Goal: Task Accomplishment & Management: Use online tool/utility

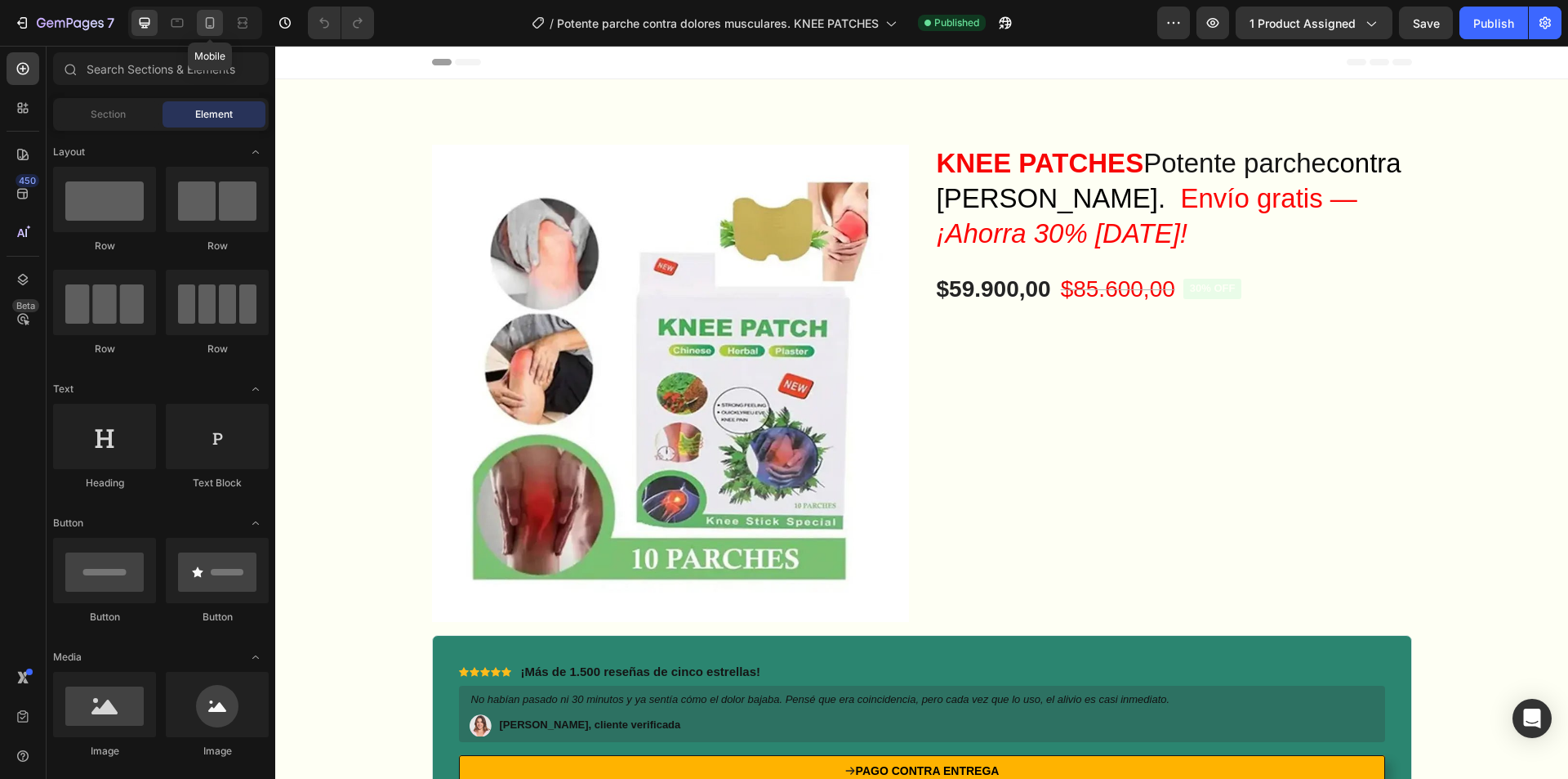
drag, startPoint x: 213, startPoint y: 24, endPoint x: 221, endPoint y: 26, distance: 8.2
click at [218, 26] on icon at bounding box center [210, 23] width 17 height 17
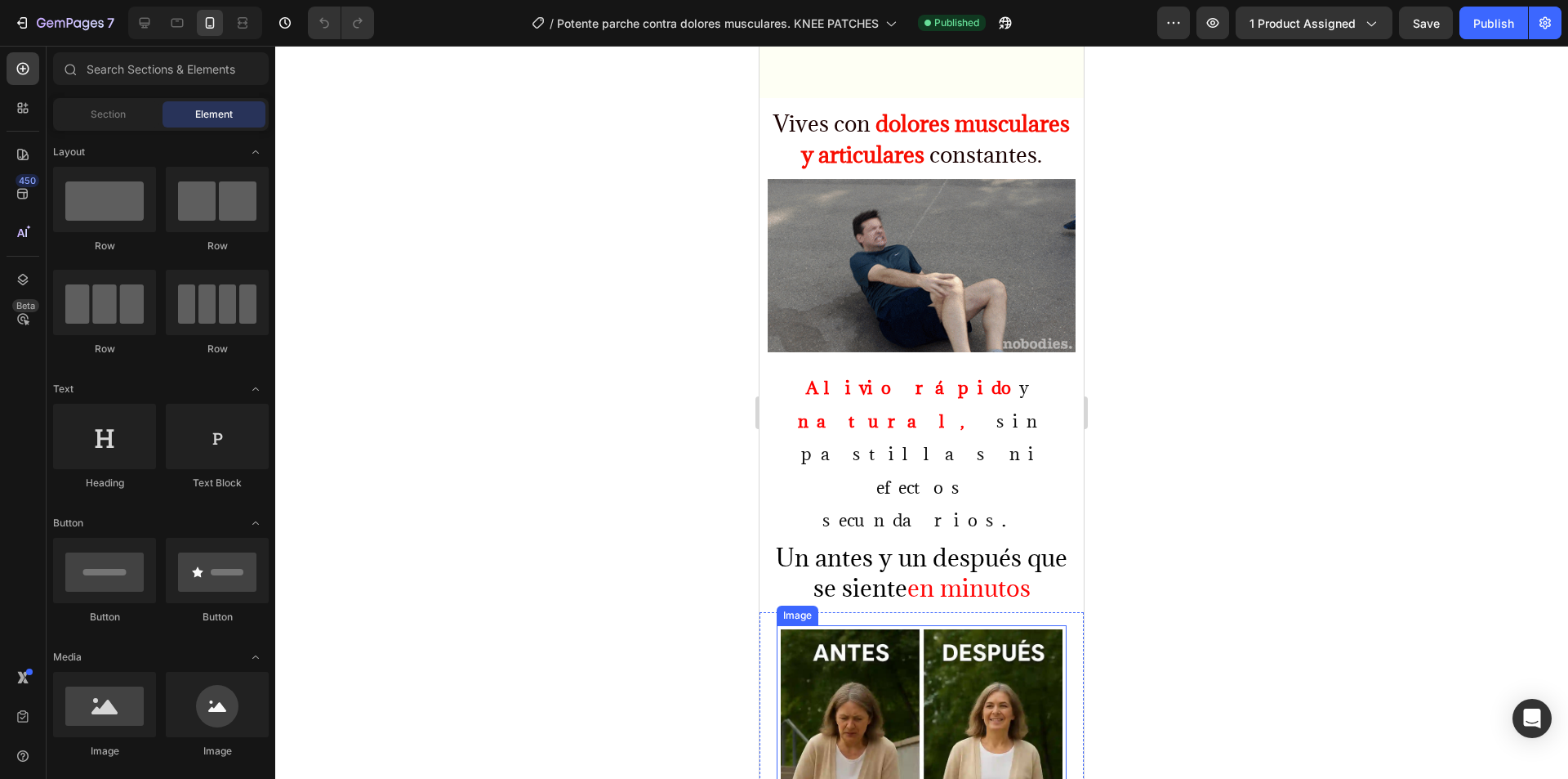
scroll to position [736, 0]
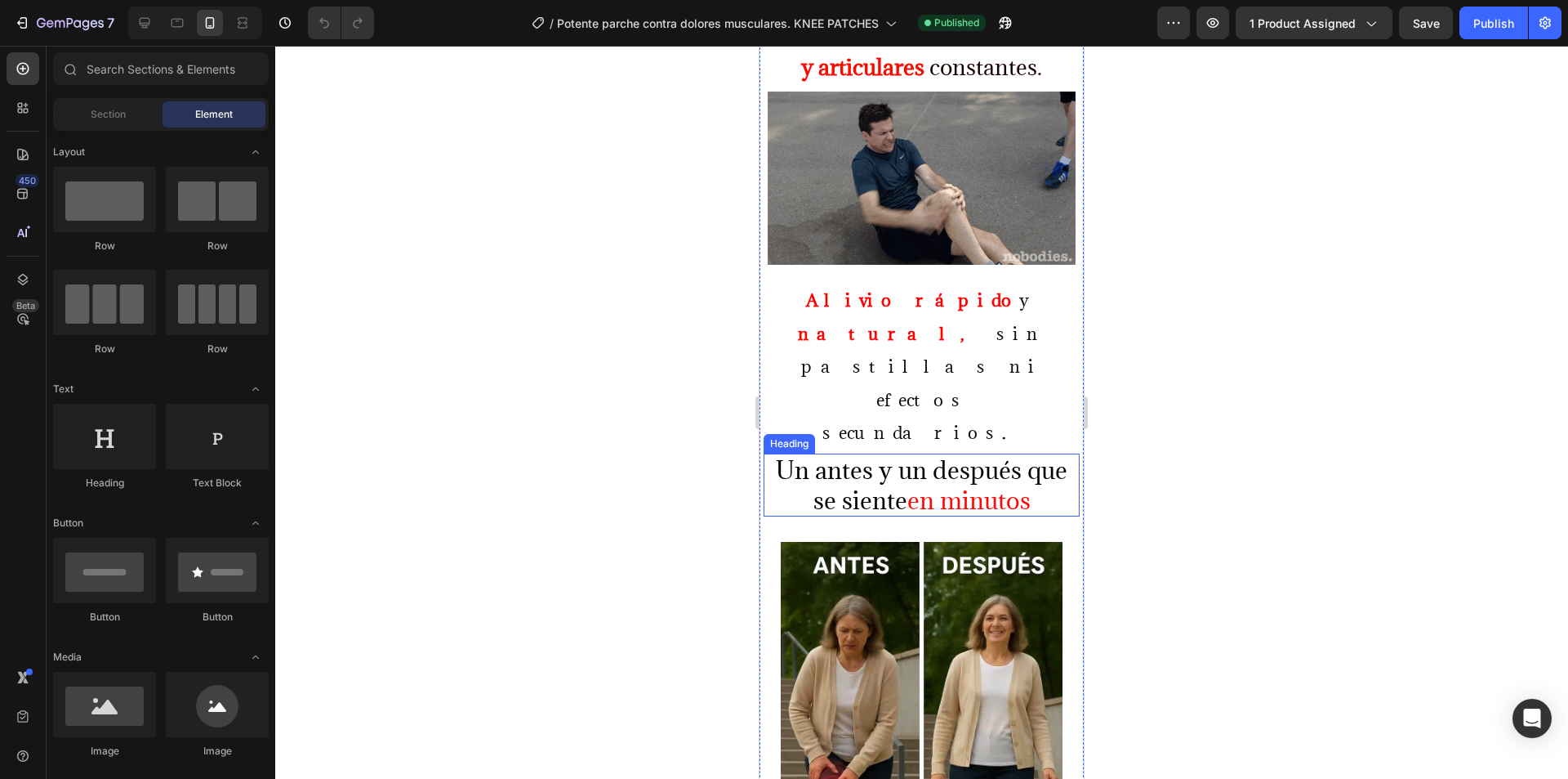
click at [818, 454] on span "Un antes y un después que se siente" at bounding box center [921, 485] width 291 height 61
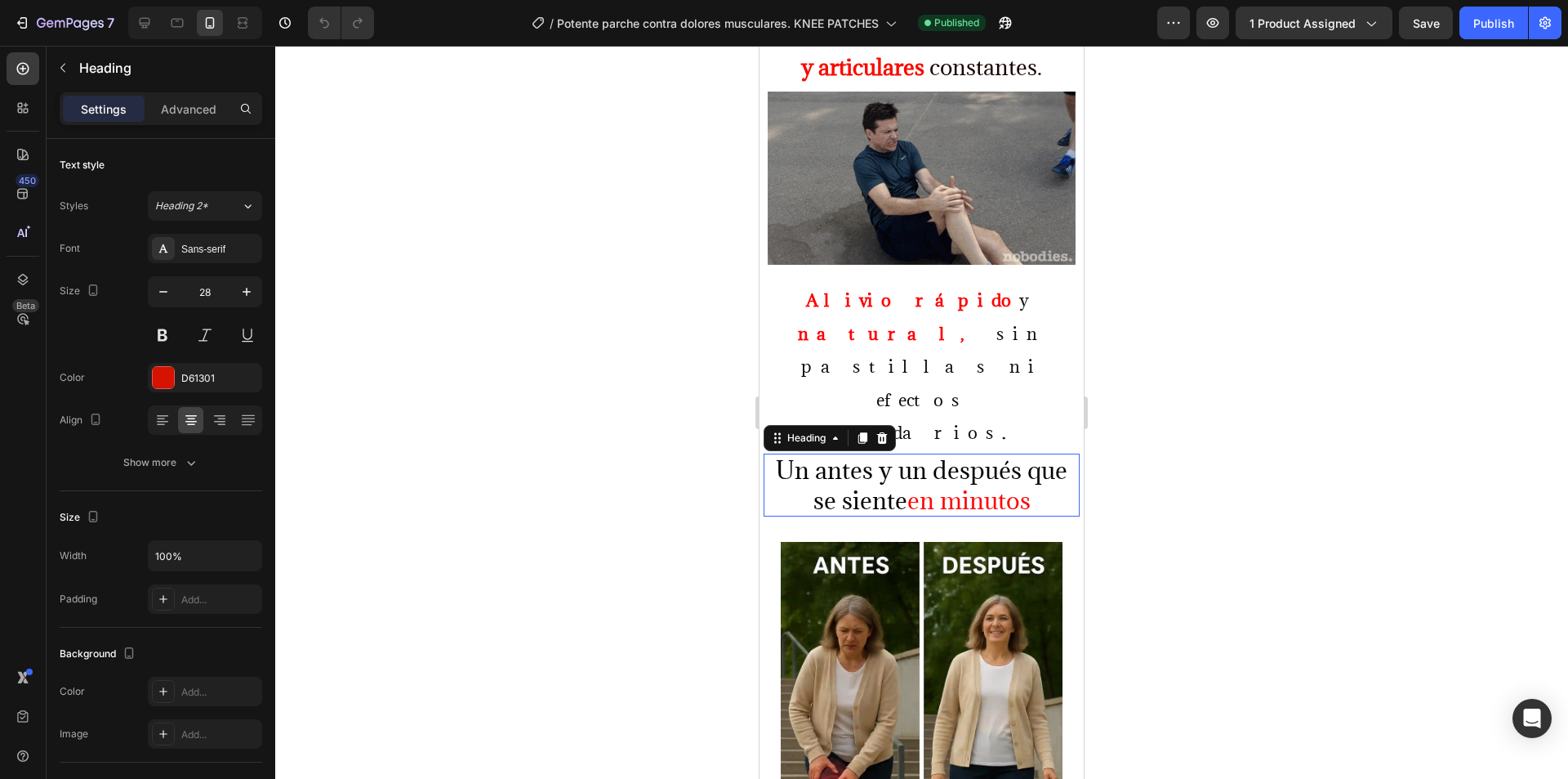
click at [818, 454] on span "Un antes y un después que se siente" at bounding box center [921, 485] width 291 height 61
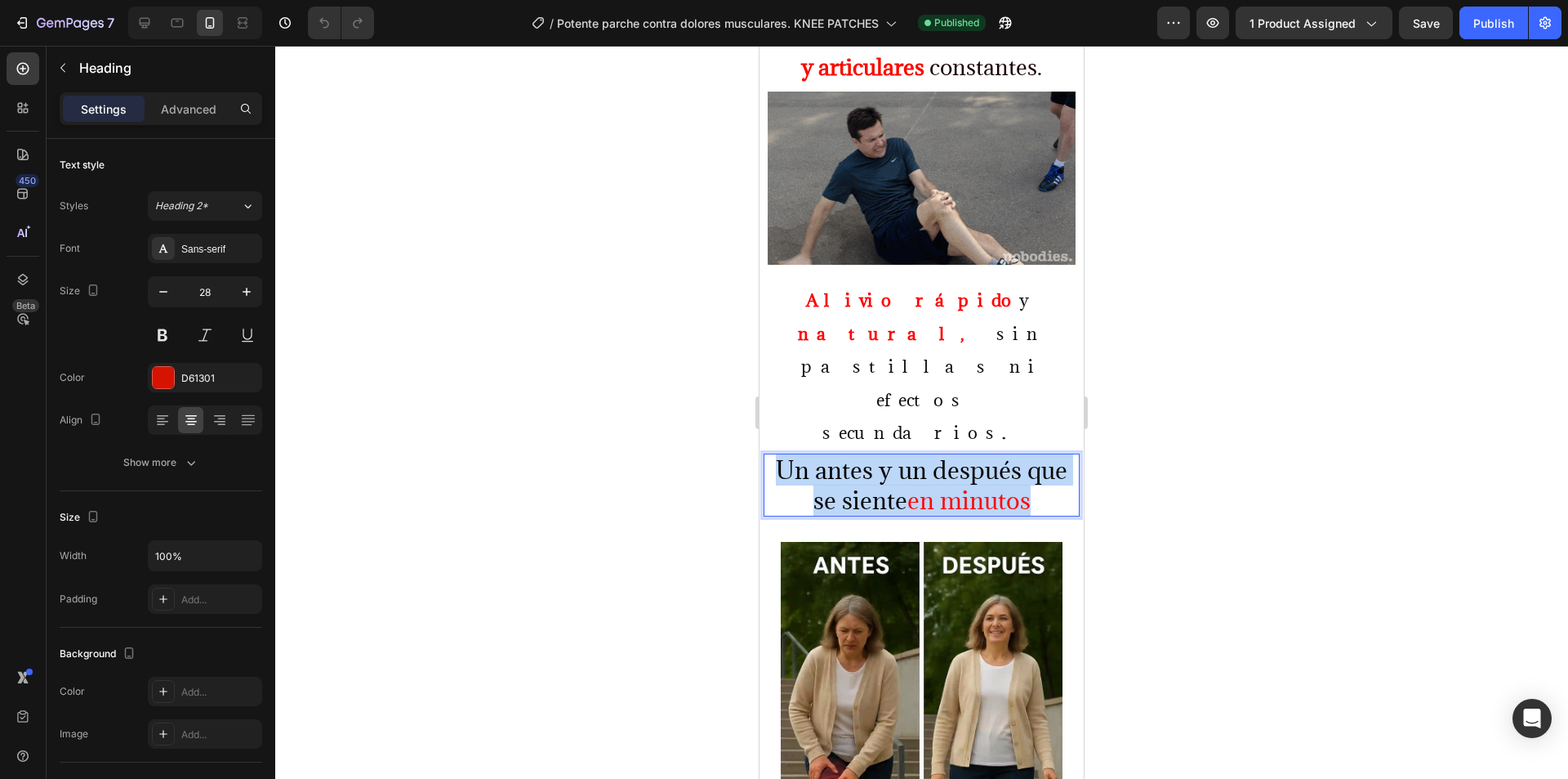
click at [818, 454] on span "Un antes y un después que se siente" at bounding box center [921, 485] width 291 height 61
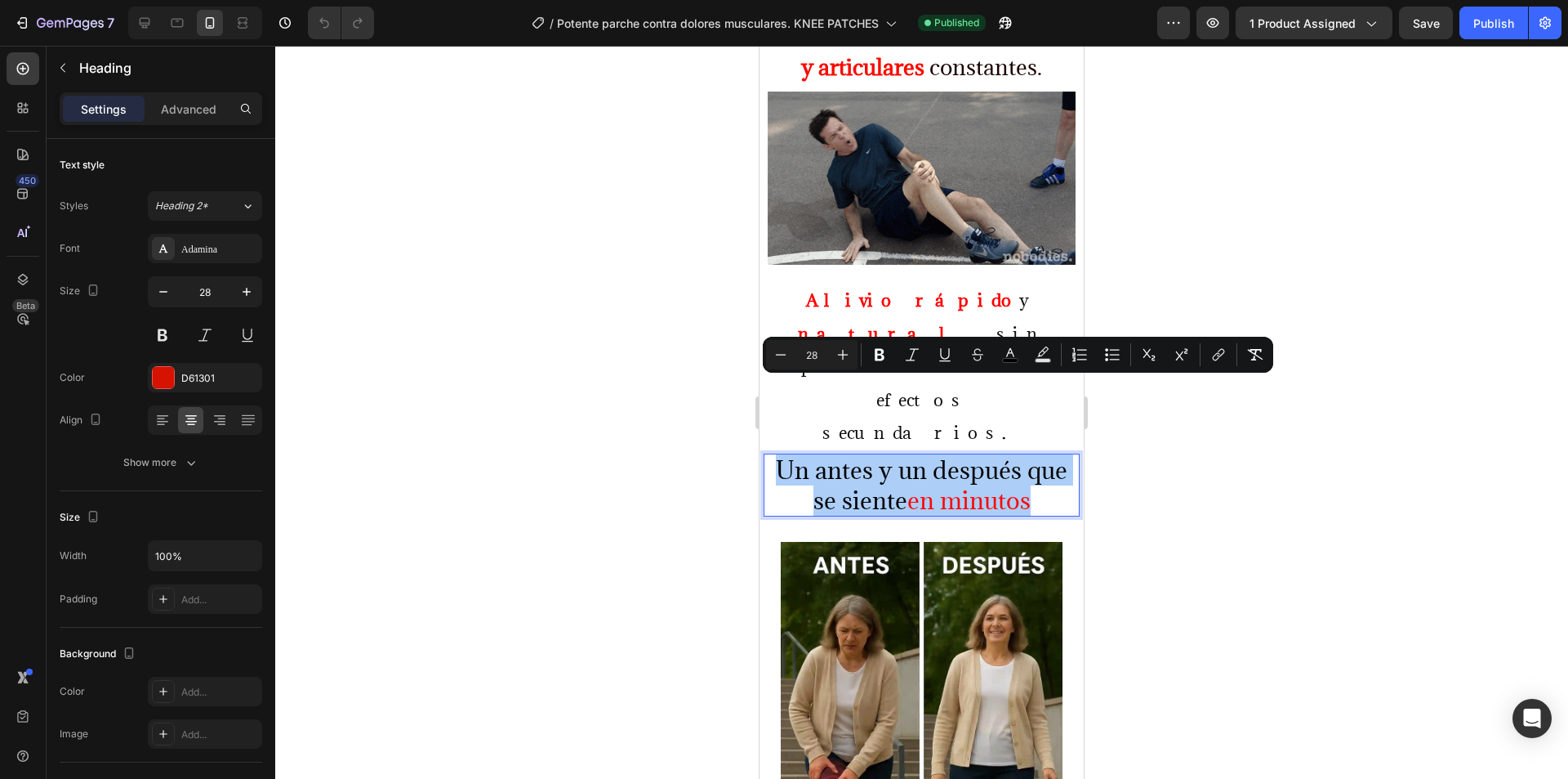
drag, startPoint x: 878, startPoint y: 350, endPoint x: 738, endPoint y: 374, distance: 142.0
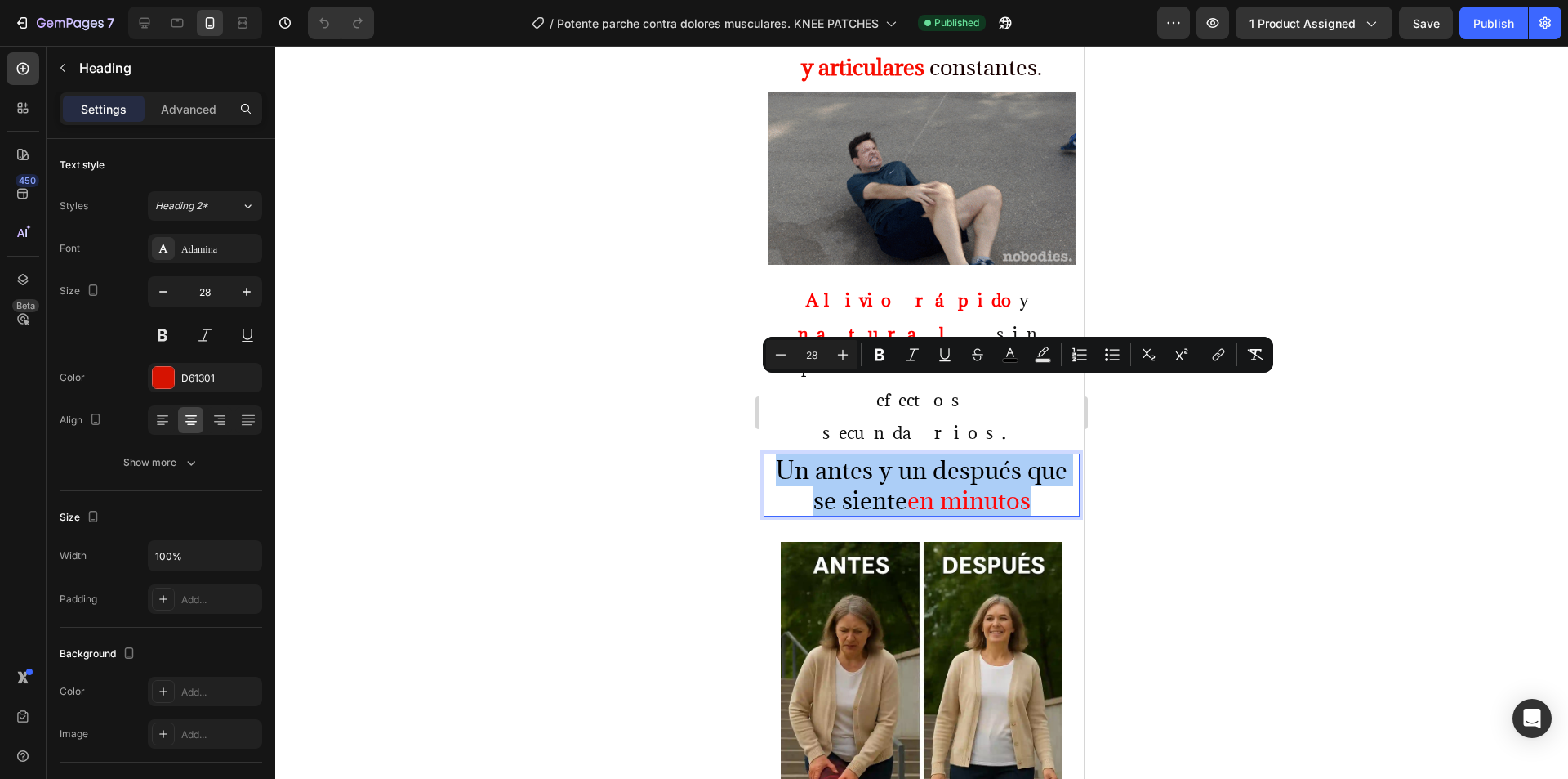
click at [878, 351] on icon "Editor contextual toolbar" at bounding box center [880, 354] width 17 height 17
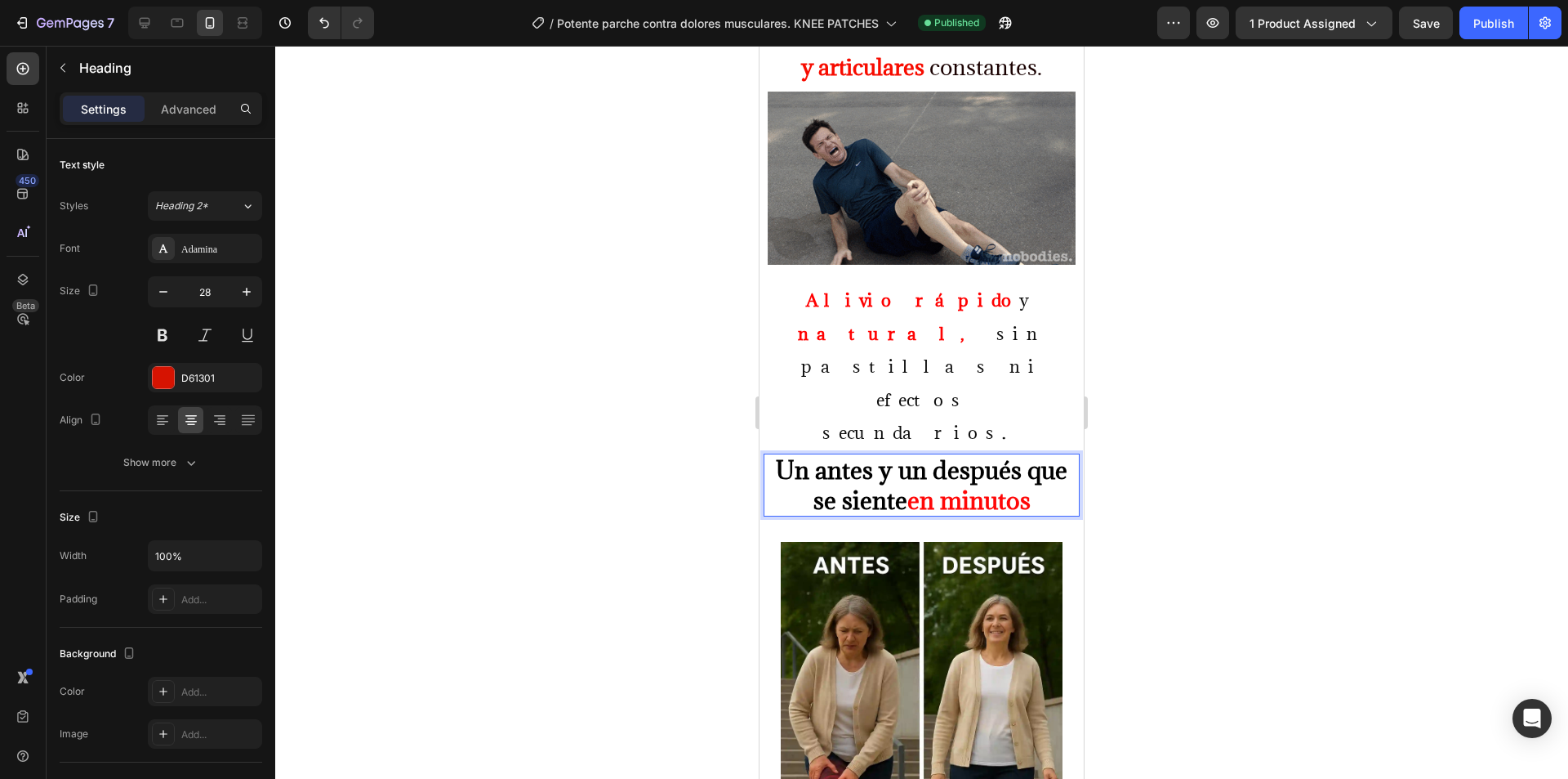
click at [589, 373] on div at bounding box center [922, 412] width 1293 height 733
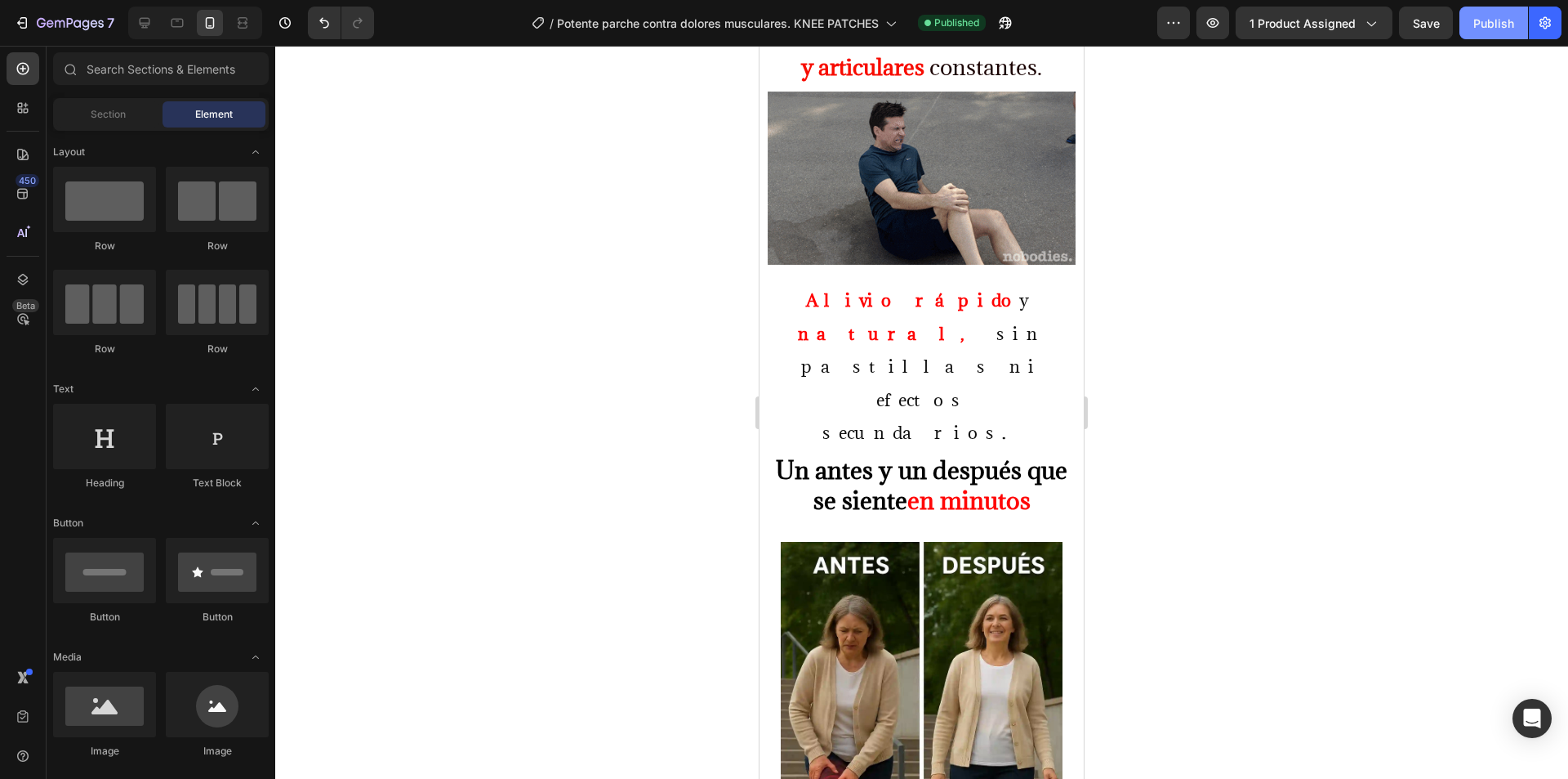
click at [1492, 34] on button "Publish" at bounding box center [1493, 23] width 69 height 32
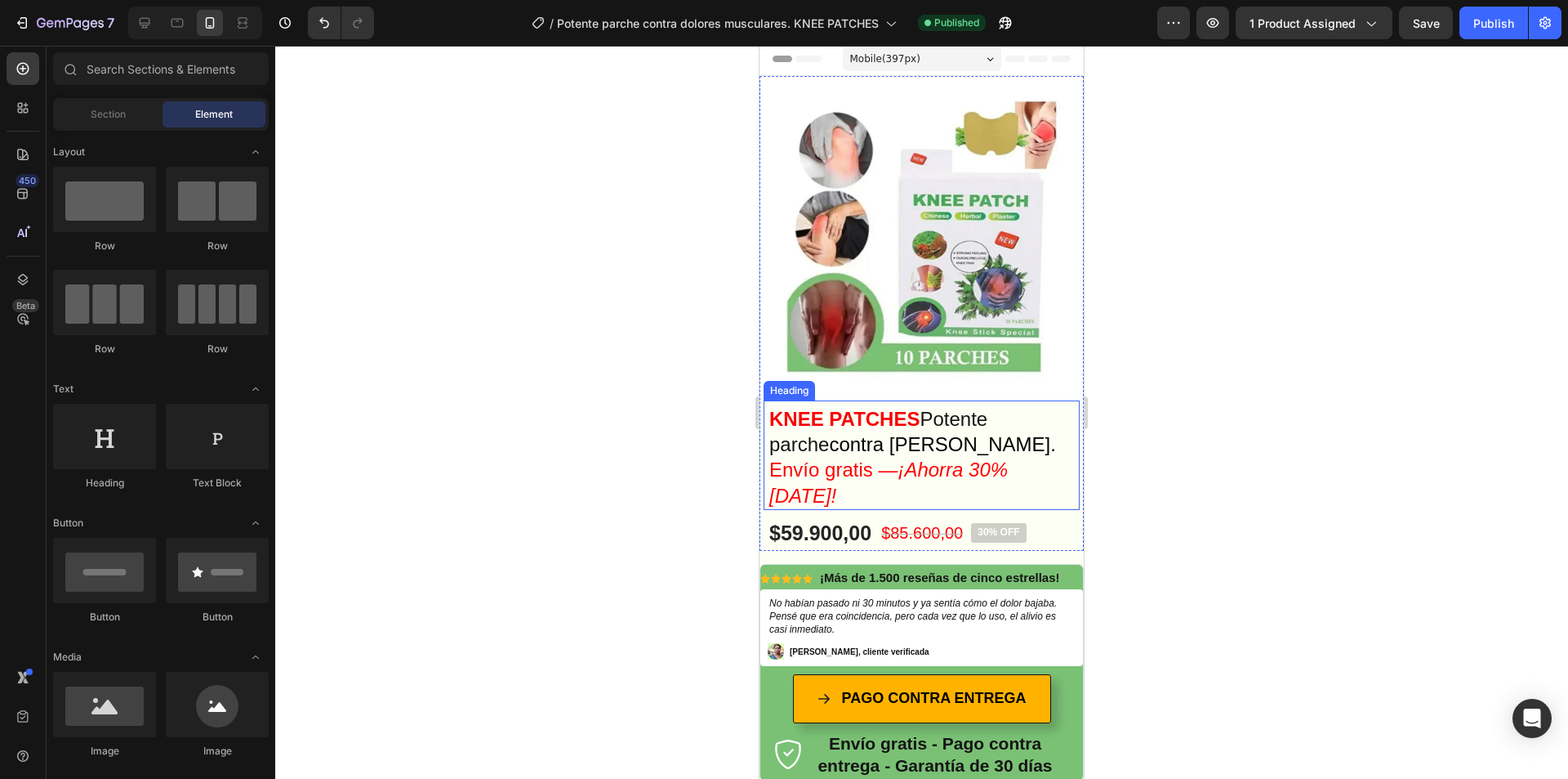
scroll to position [0, 0]
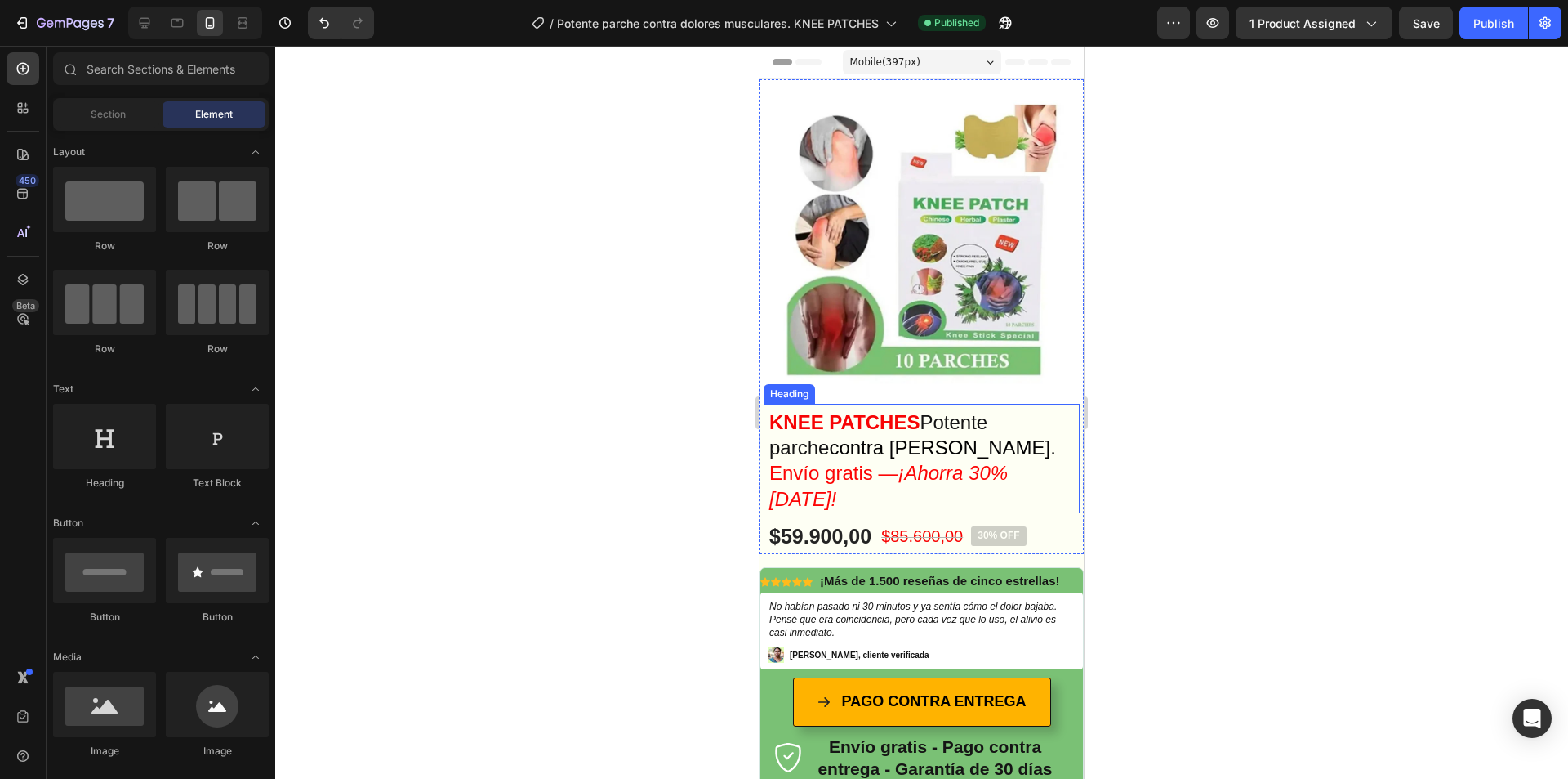
click at [914, 437] on span "contra [PERSON_NAME]." at bounding box center [941, 447] width 227 height 22
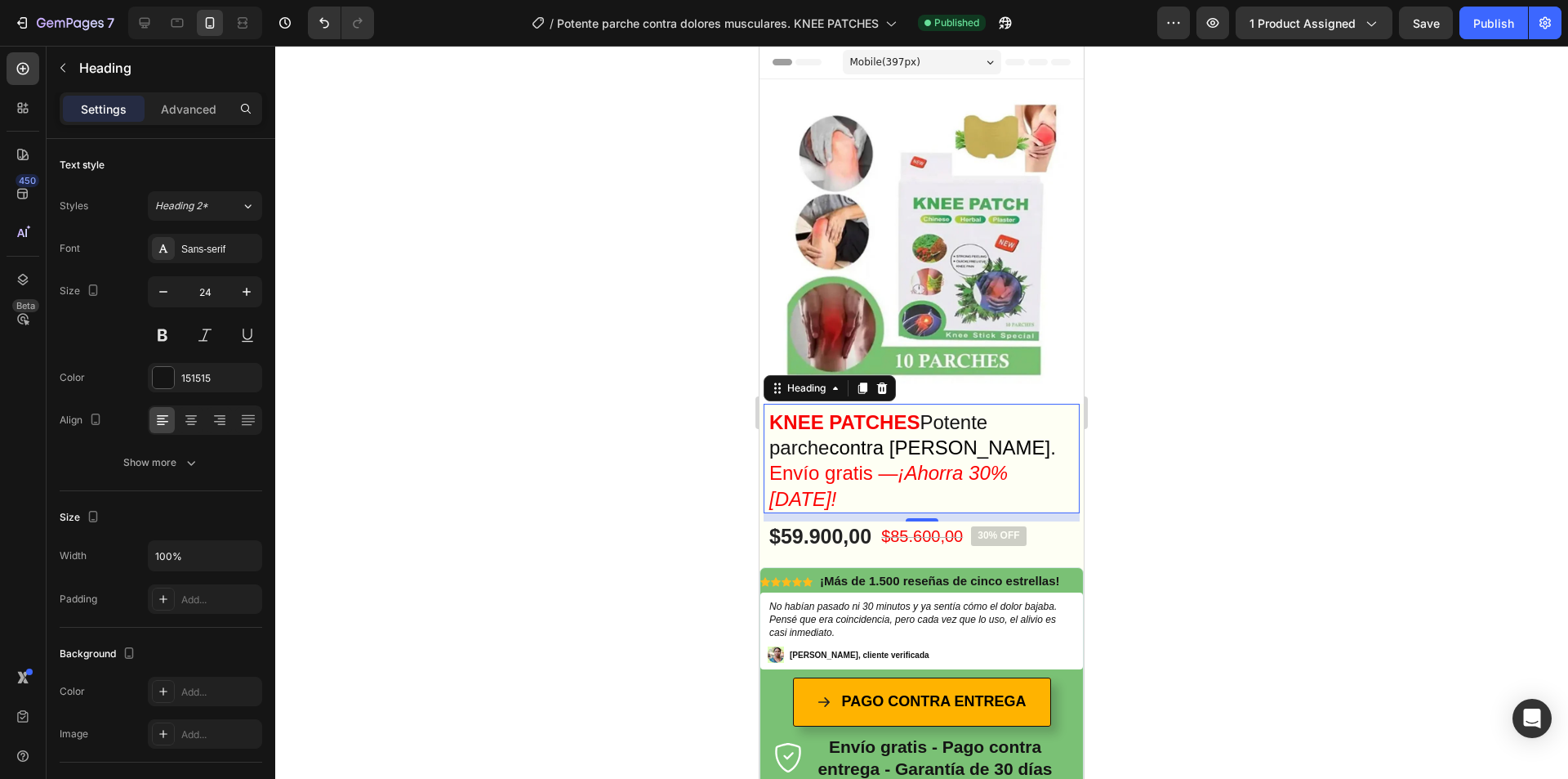
click at [920, 411] on strong "KNEE PATCHES" at bounding box center [844, 422] width 150 height 22
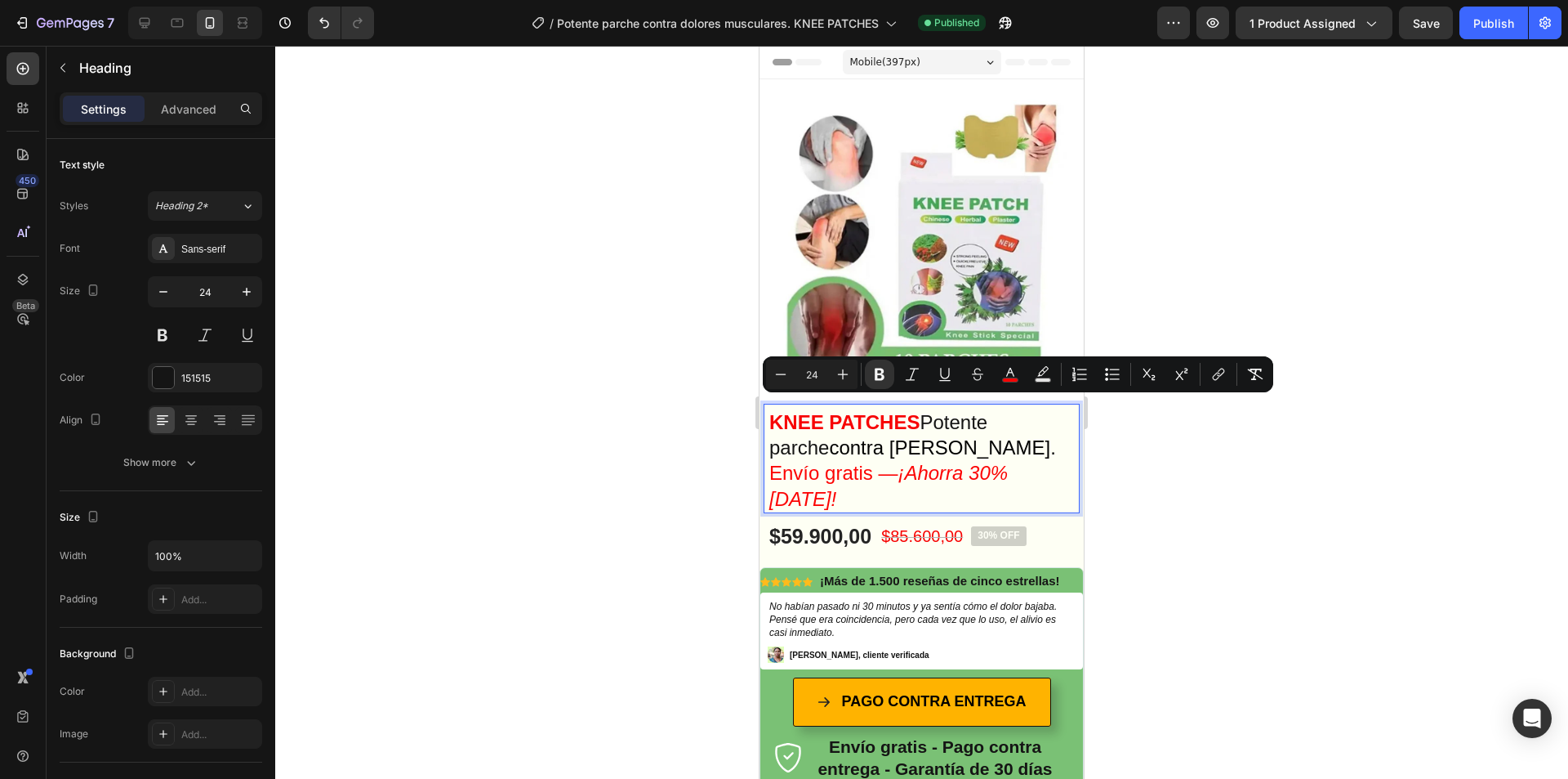
click at [920, 411] on strong "KNEE PATCHES" at bounding box center [844, 422] width 150 height 22
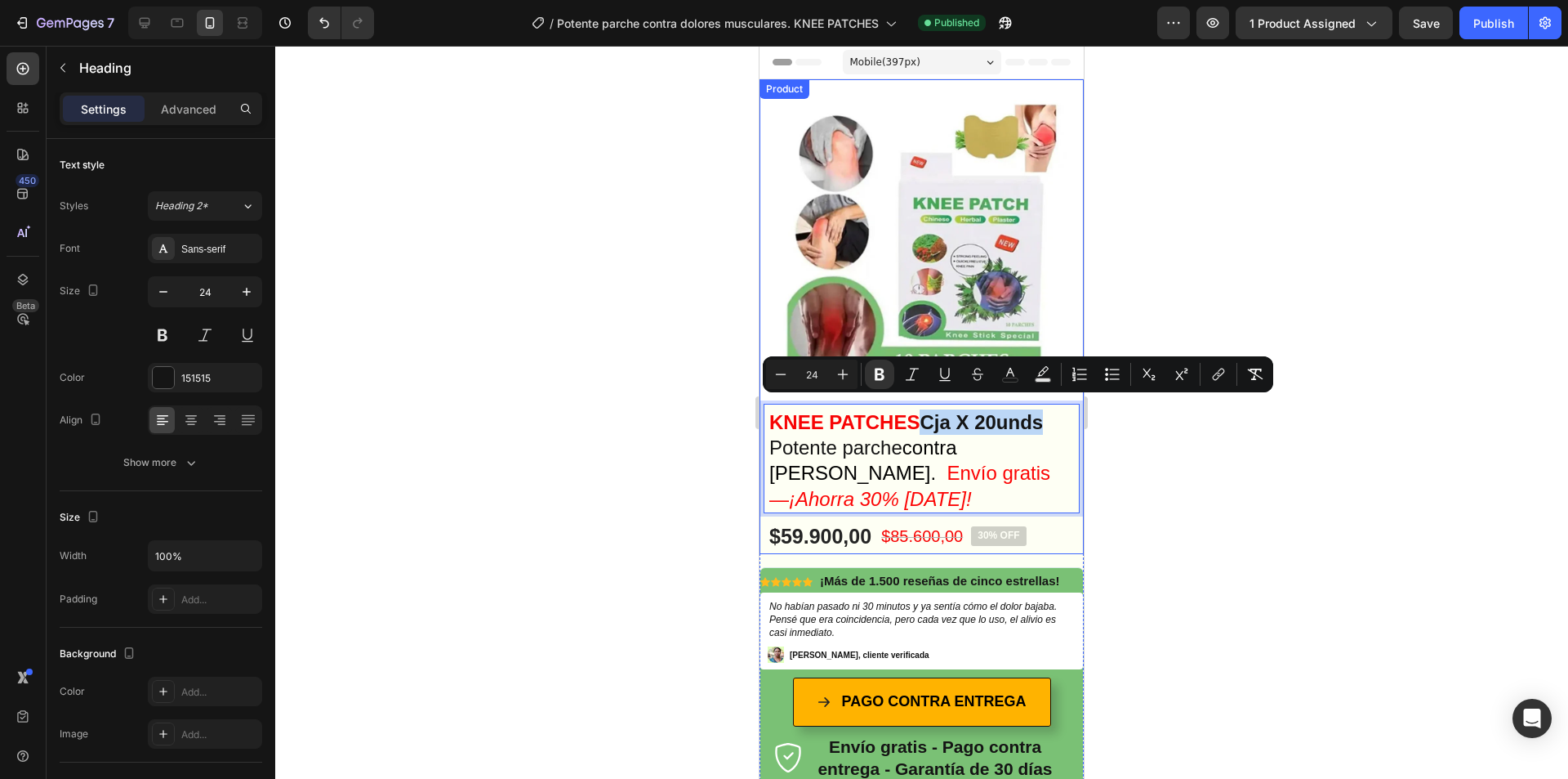
drag, startPoint x: 929, startPoint y: 407, endPoint x: 1070, endPoint y: 412, distance: 141.1
click at [1010, 370] on icon "Editor contextual toolbar" at bounding box center [1010, 372] width 8 height 9
type input "151515"
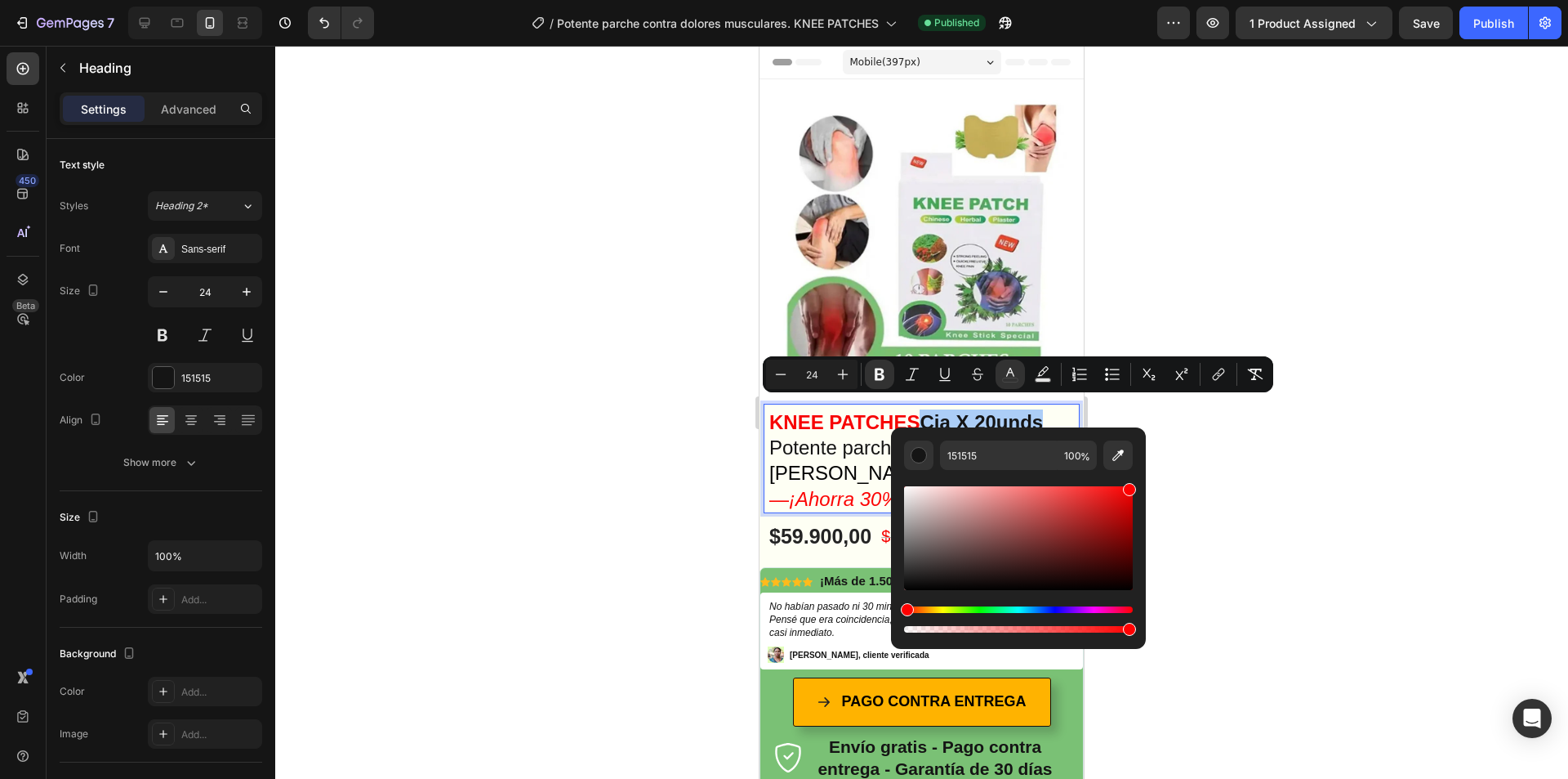
drag, startPoint x: 981, startPoint y: 525, endPoint x: 1139, endPoint y: 472, distance: 166.7
click at [1139, 472] on div "151515 100 %" at bounding box center [1019, 532] width 255 height 208
type input "FF0000"
click at [1215, 430] on div at bounding box center [922, 412] width 1293 height 733
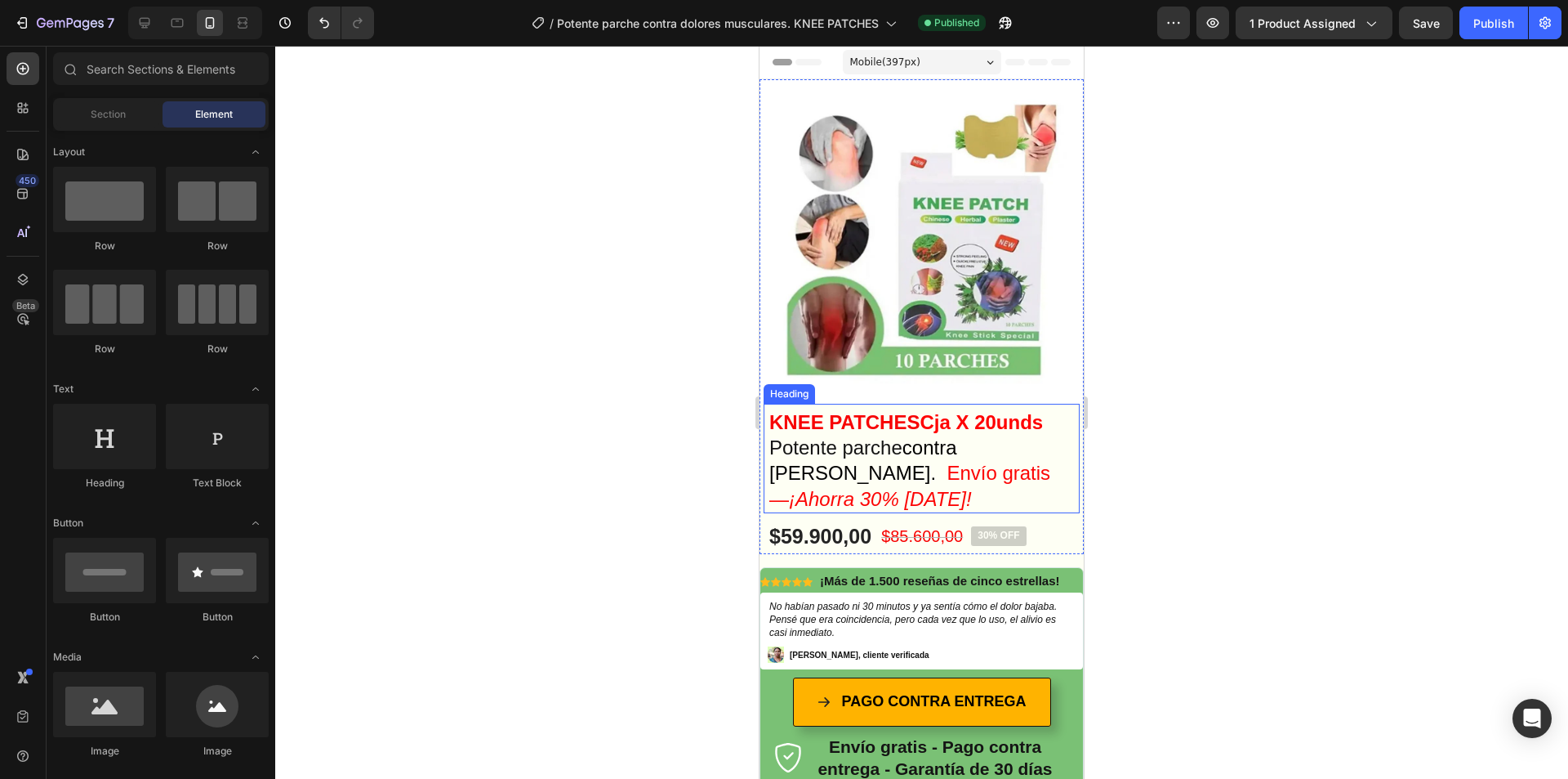
click at [917, 411] on strong "KNEE PATCHES" at bounding box center [844, 422] width 150 height 22
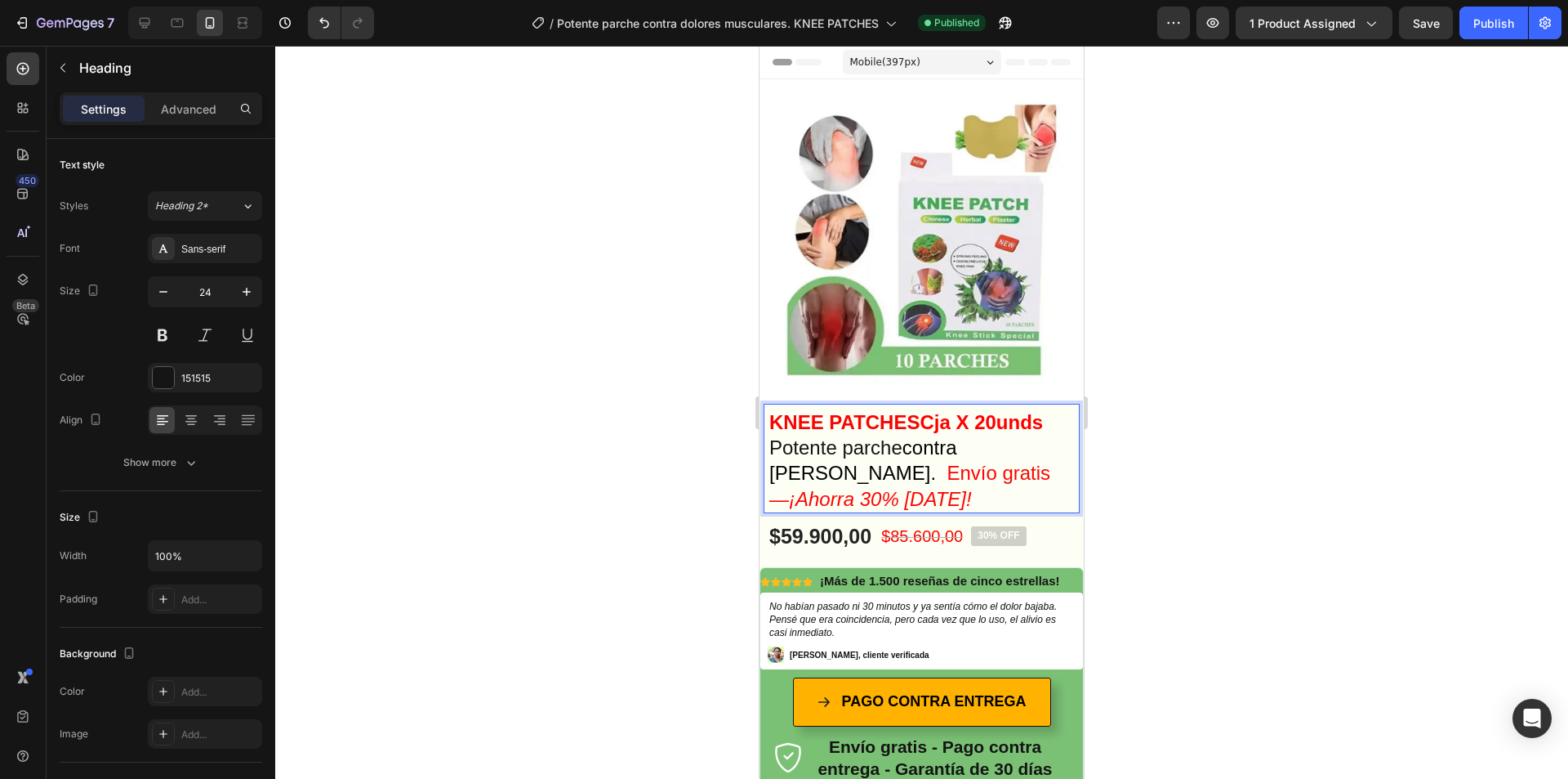
click at [917, 411] on strong "KNEE PATCHES" at bounding box center [844, 422] width 150 height 22
drag, startPoint x: 917, startPoint y: 409, endPoint x: 763, endPoint y: 413, distance: 154.1
click at [763, 413] on div "KNEE PATCHES Cja X 20unds Potente parche contra dolores musculares. Envío grati…" at bounding box center [922, 478] width 325 height 150
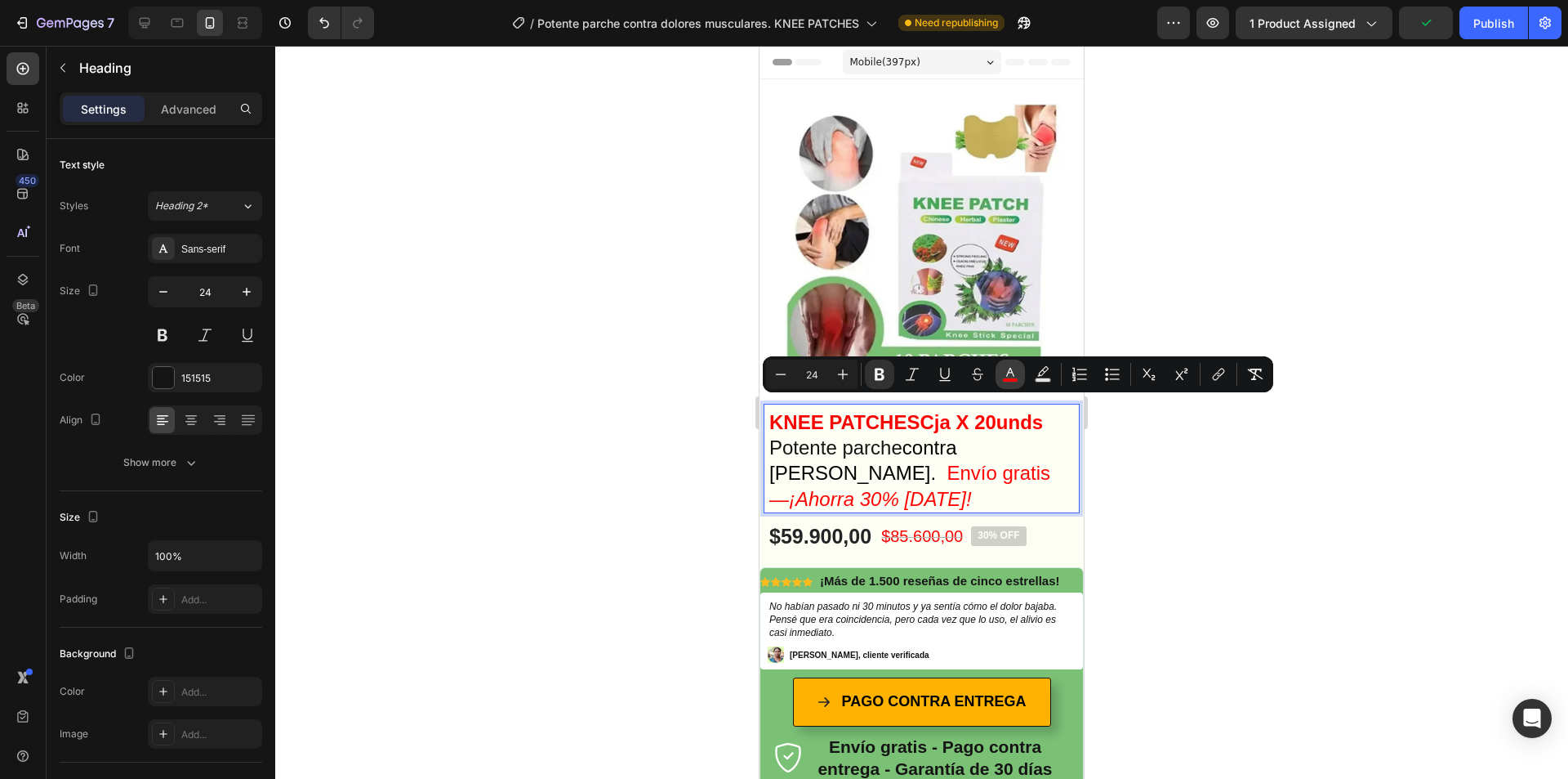
click at [1005, 373] on icon "Editor contextual toolbar" at bounding box center [1010, 374] width 17 height 17
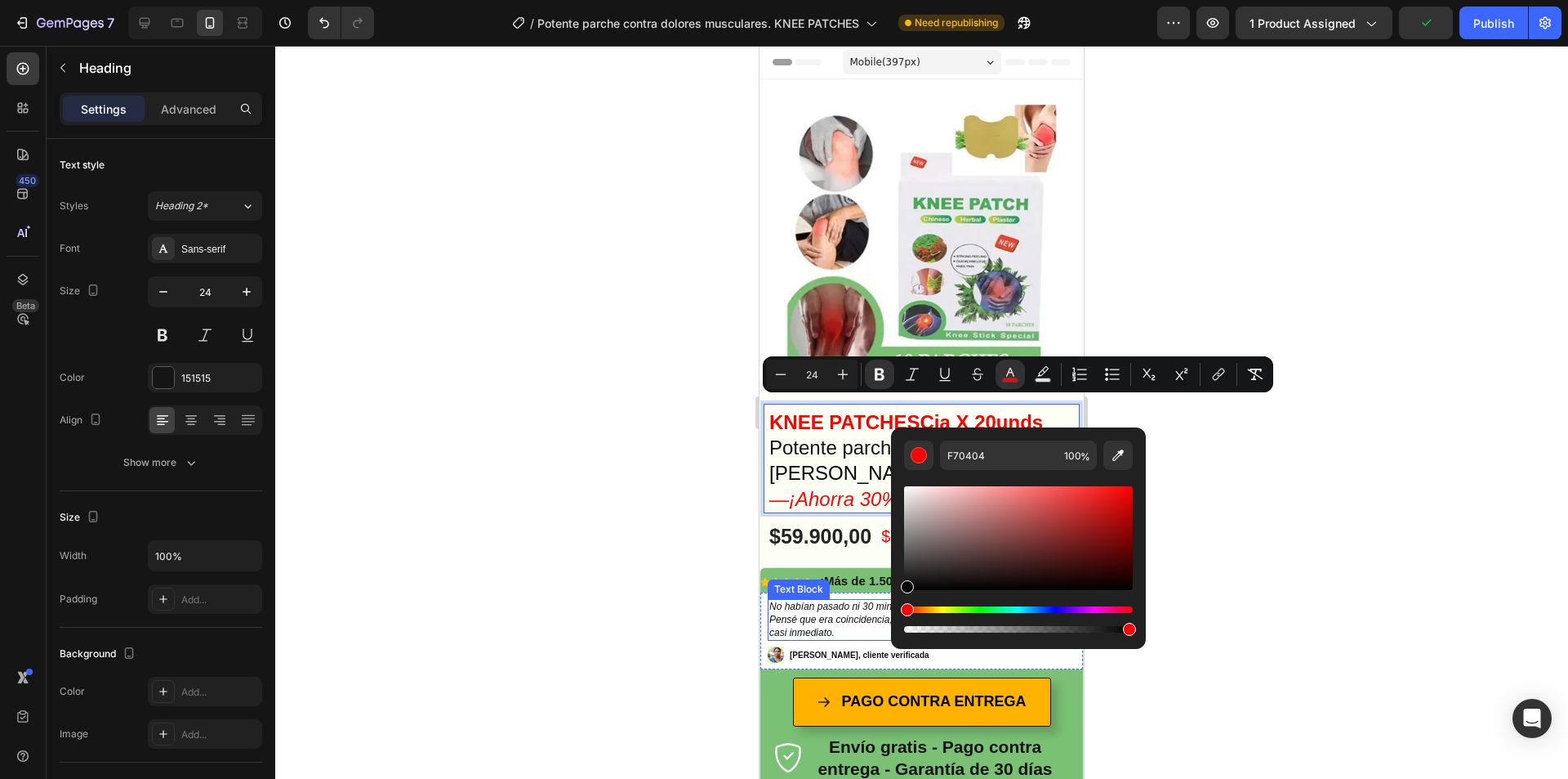
drag, startPoint x: 1671, startPoint y: 596, endPoint x: 871, endPoint y: 600, distance: 800.0
type input "000000"
click at [535, 511] on div at bounding box center [922, 412] width 1293 height 733
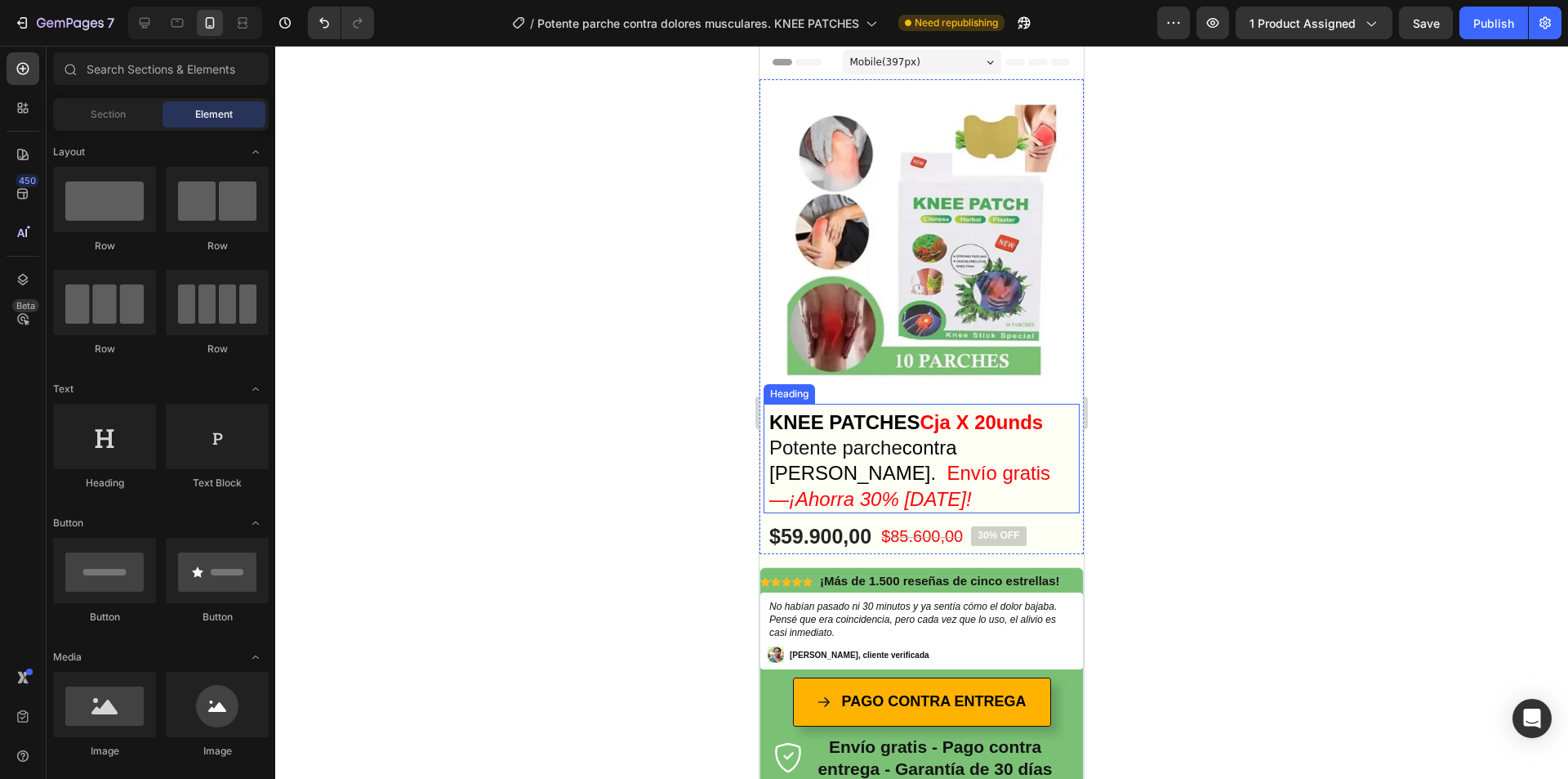
click at [940, 411] on strong "Cja X 20unds" at bounding box center [982, 422] width 124 height 22
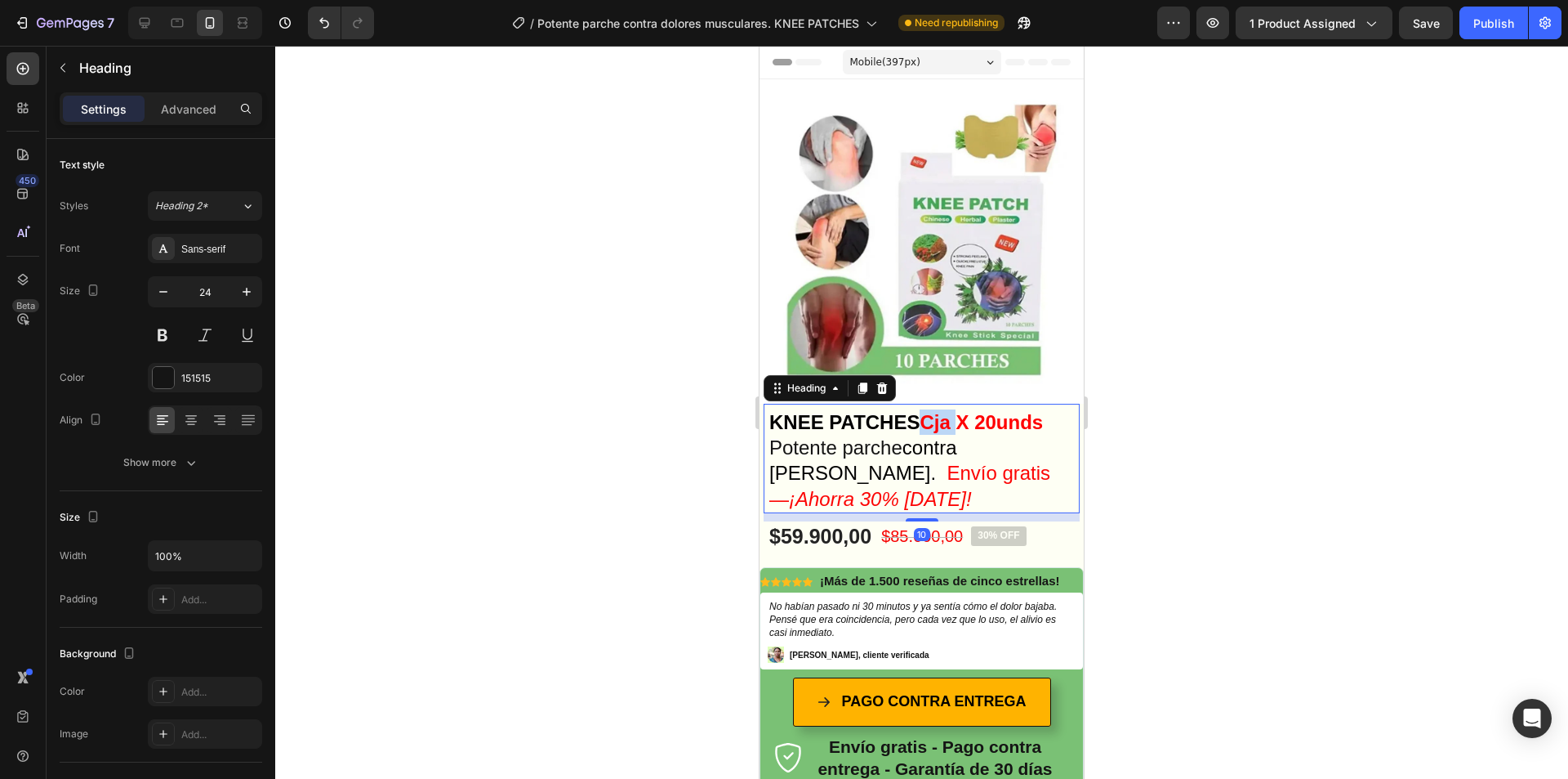
click at [940, 411] on strong "Cja X 20unds" at bounding box center [982, 422] width 124 height 22
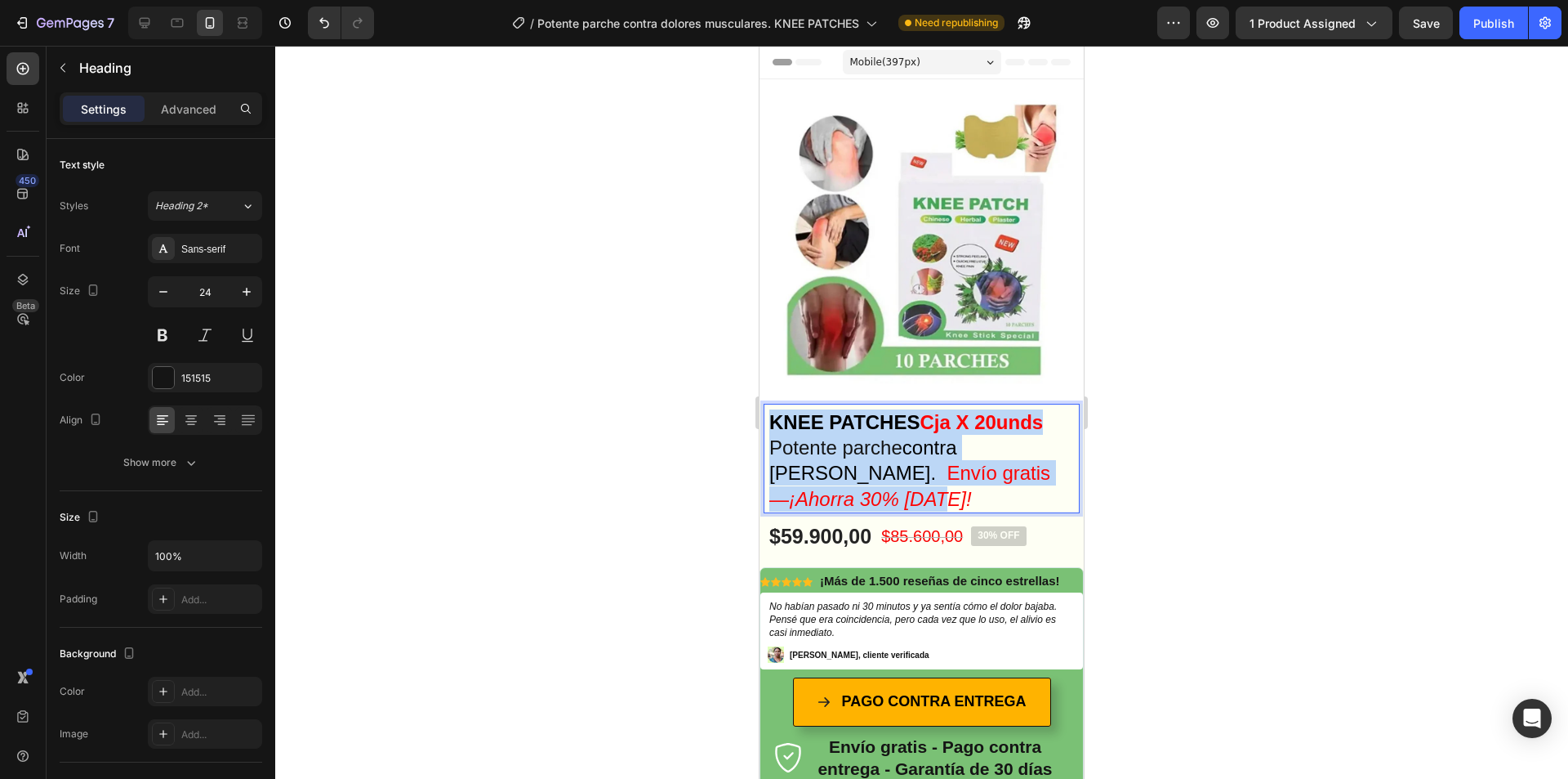
click at [940, 411] on strong "Cja X 20unds" at bounding box center [982, 422] width 124 height 22
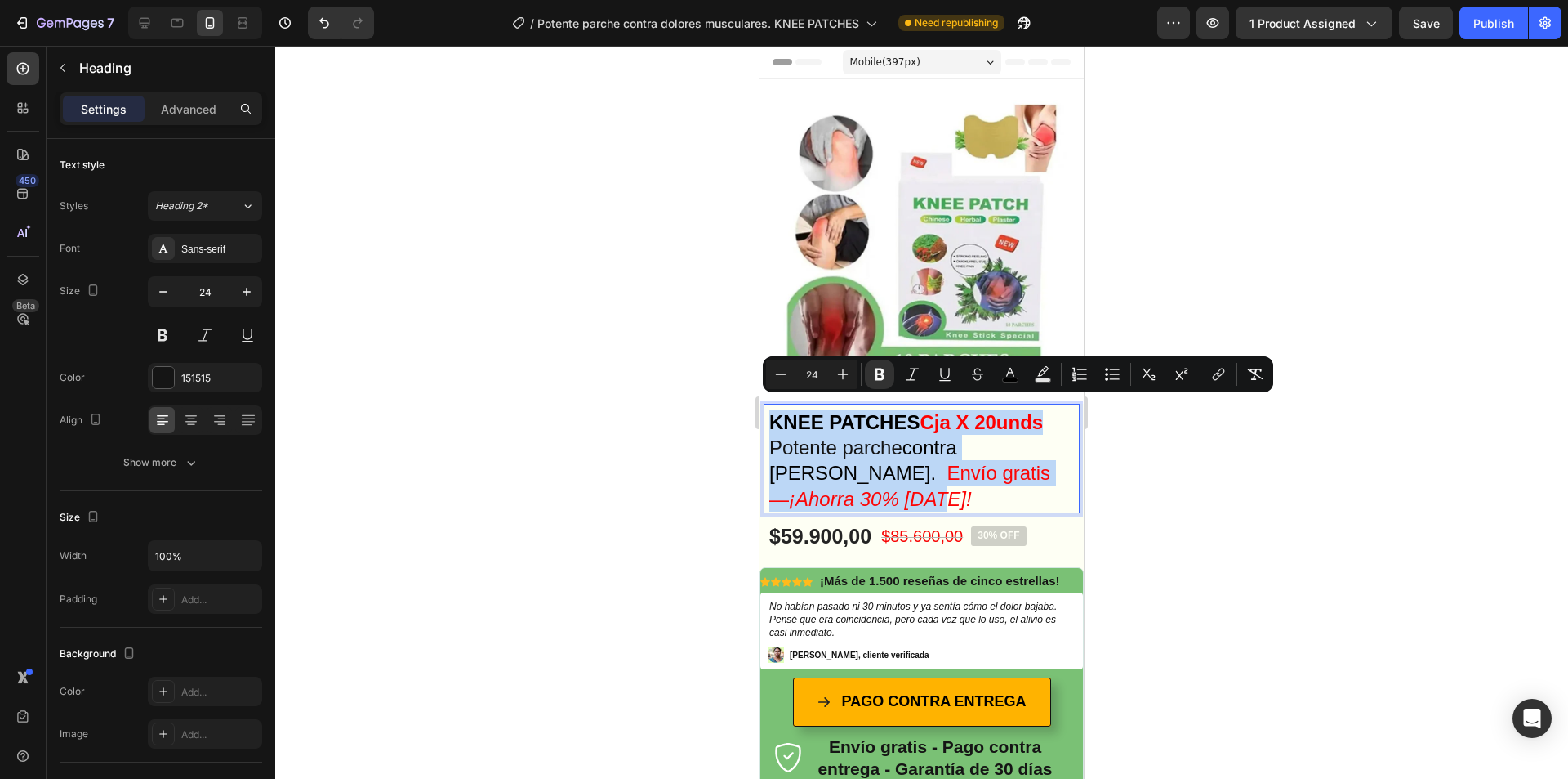
click at [940, 411] on strong "Cja X 20unds" at bounding box center [982, 422] width 124 height 22
click at [941, 411] on strong "Cja X 20unds" at bounding box center [982, 422] width 124 height 22
click at [943, 413] on strong "Cja X 20unds" at bounding box center [982, 422] width 124 height 22
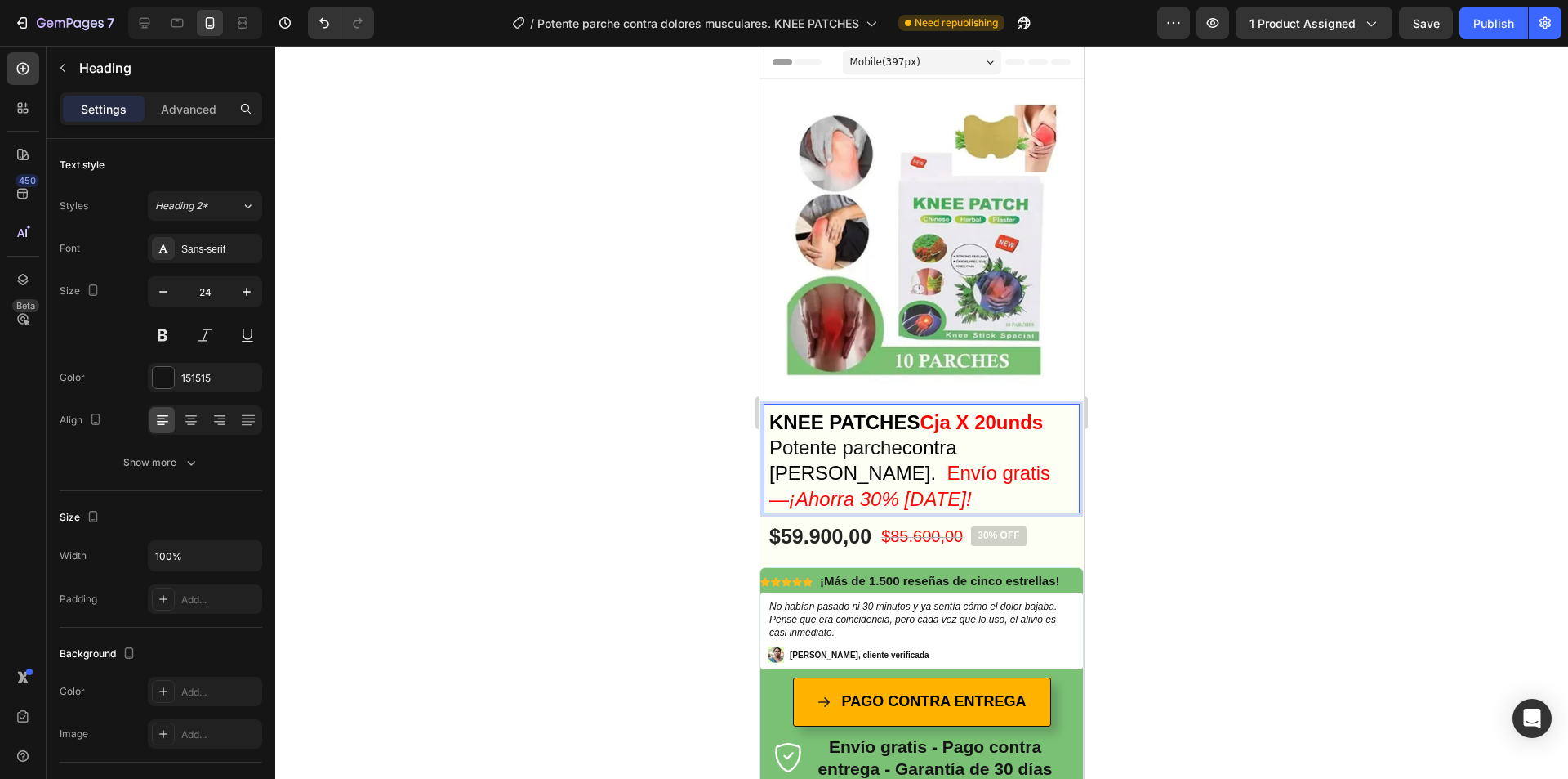
click at [941, 411] on strong "Cja X 20unds" at bounding box center [982, 422] width 124 height 22
click at [957, 437] on span "contra [PERSON_NAME]." at bounding box center [864, 460] width 188 height 47
click at [1017, 411] on strong "Caja X 20unds" at bounding box center [986, 422] width 134 height 22
click at [1024, 426] on p "KNEE PATCHES Caja X 20 unds Potente parche contra dolores musculares. Envío gra…" at bounding box center [922, 460] width 305 height 102
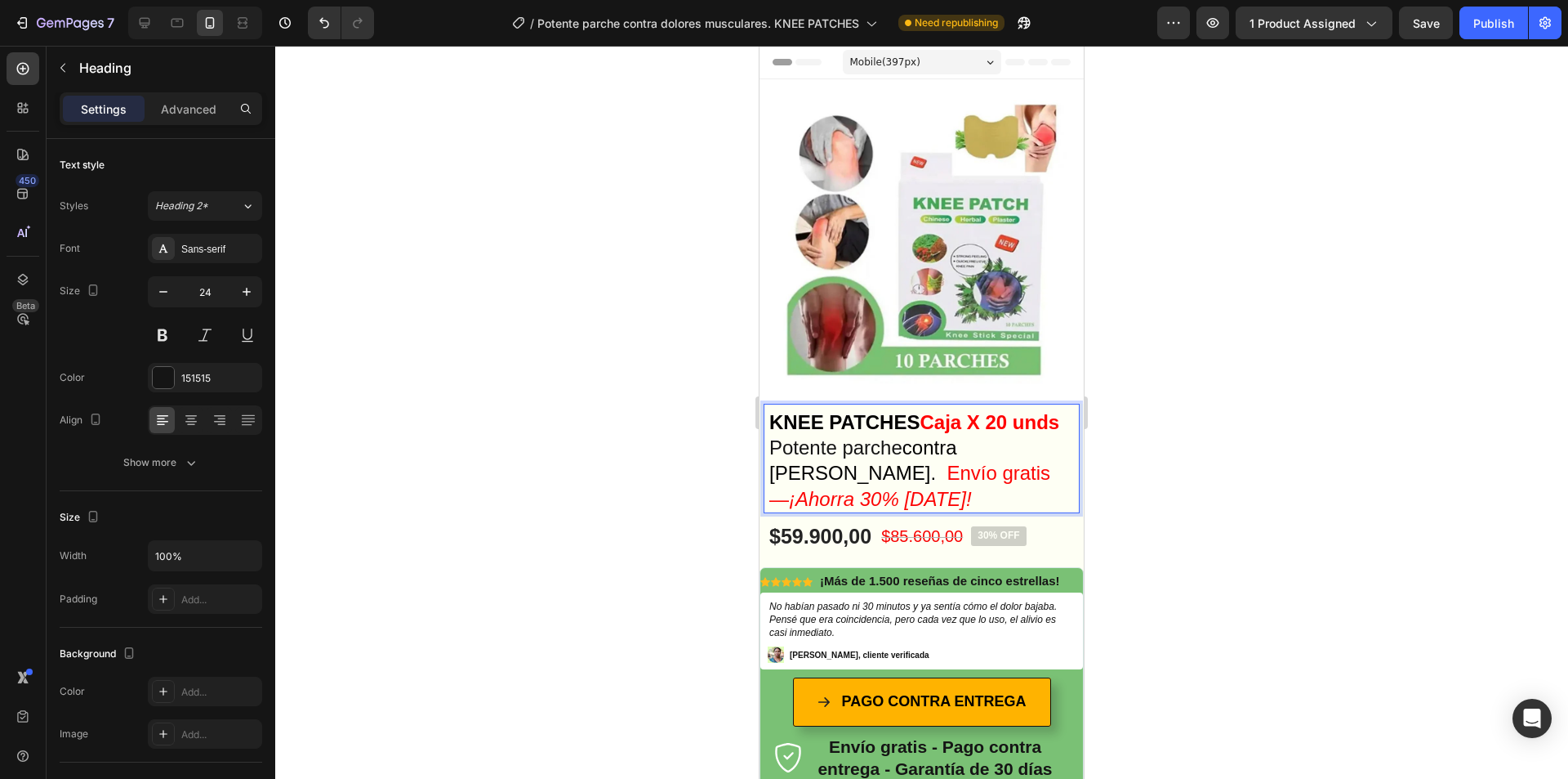
click at [920, 433] on strong "Caja X 20 unds" at bounding box center [989, 422] width 139 height 22
click at [1035, 430] on p "KNEE PATCHES Caja X 20 und Potente parche contra dolores musculares. Envío grat…" at bounding box center [922, 460] width 305 height 102
click at [1037, 415] on strong "Caja X 20 und" at bounding box center [984, 422] width 128 height 22
click at [683, 448] on div at bounding box center [922, 412] width 1293 height 733
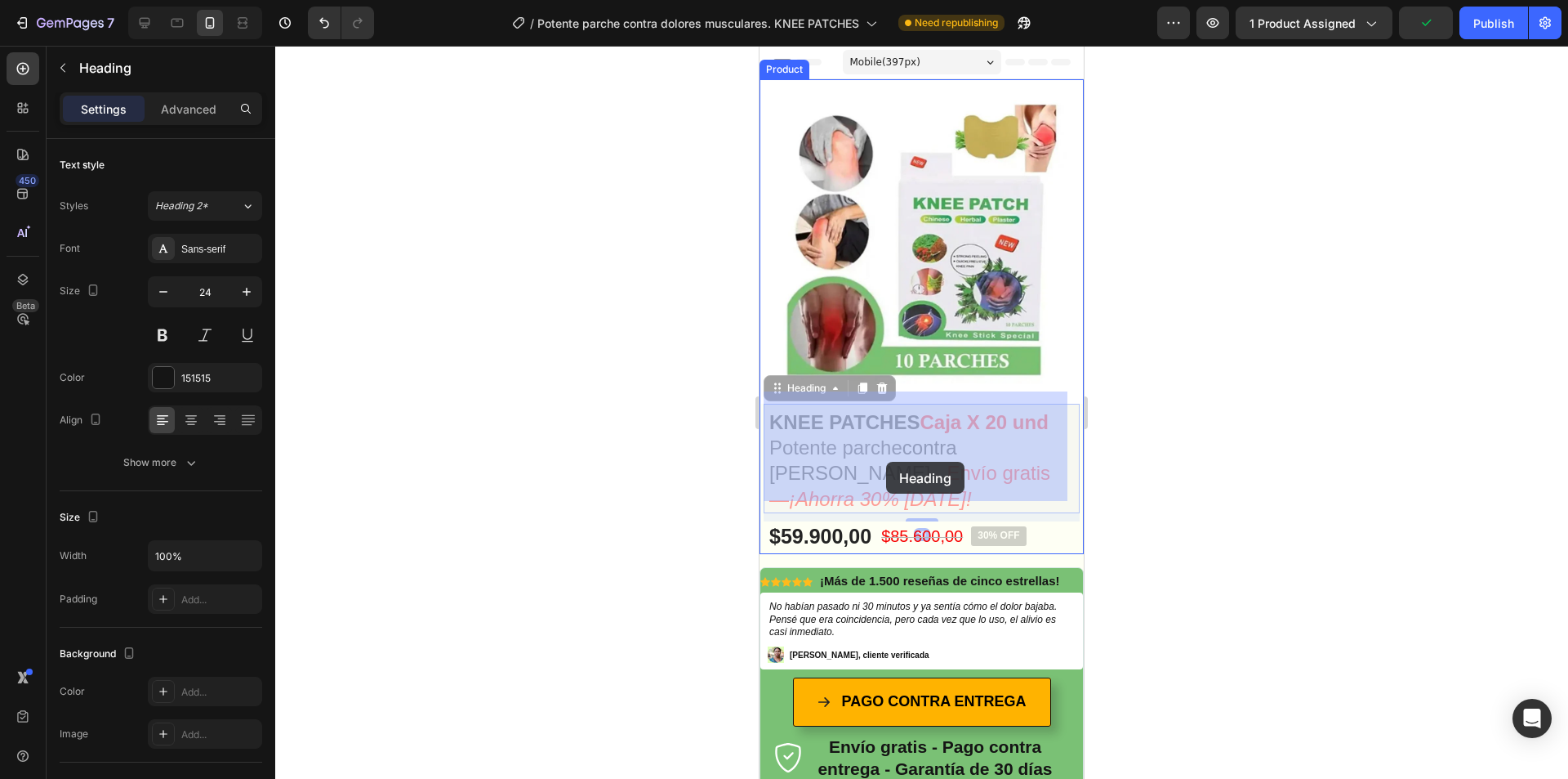
drag, startPoint x: 921, startPoint y: 488, endPoint x: 910, endPoint y: 488, distance: 11.0
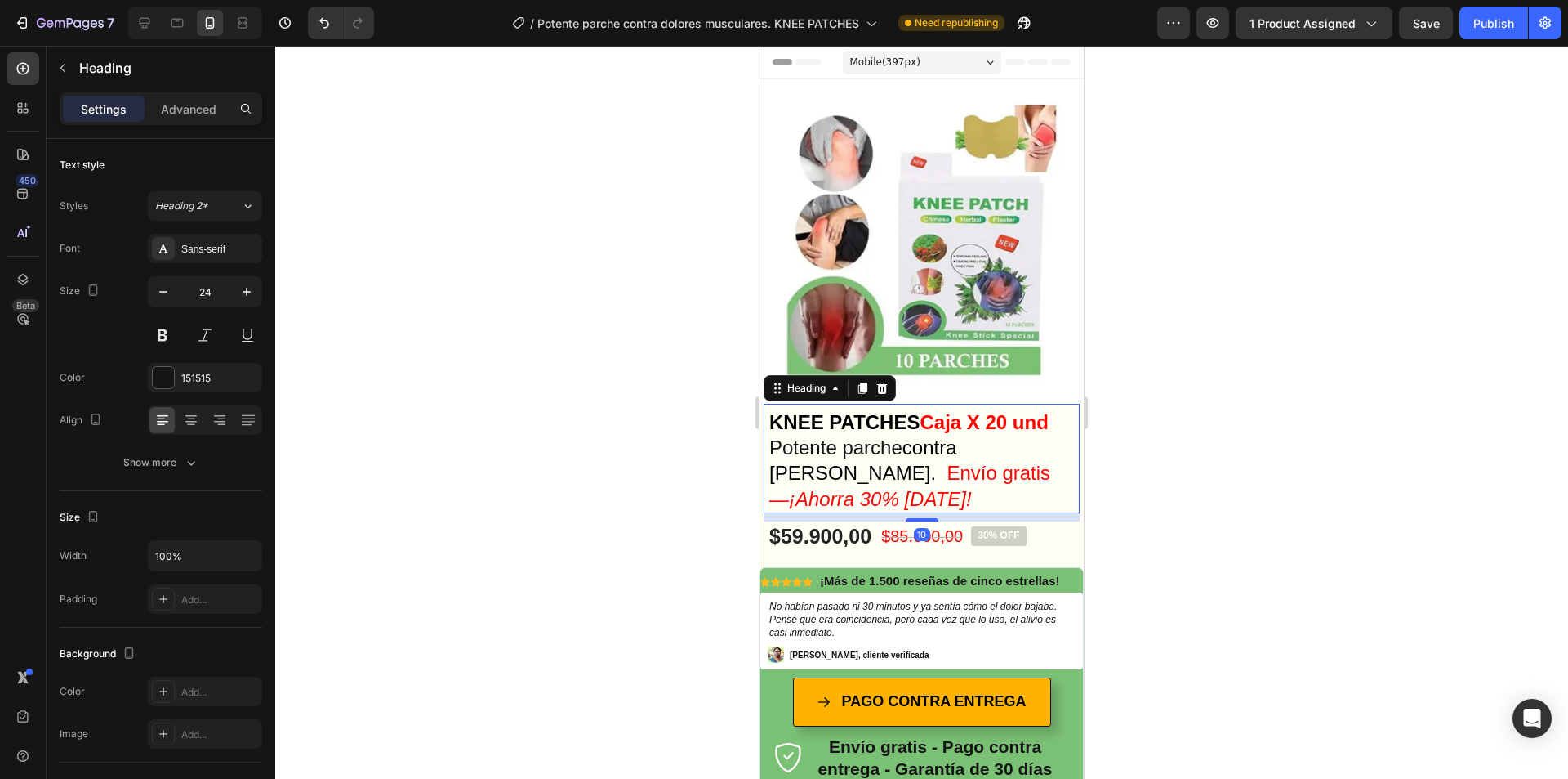
click at [633, 446] on div at bounding box center [922, 412] width 1293 height 733
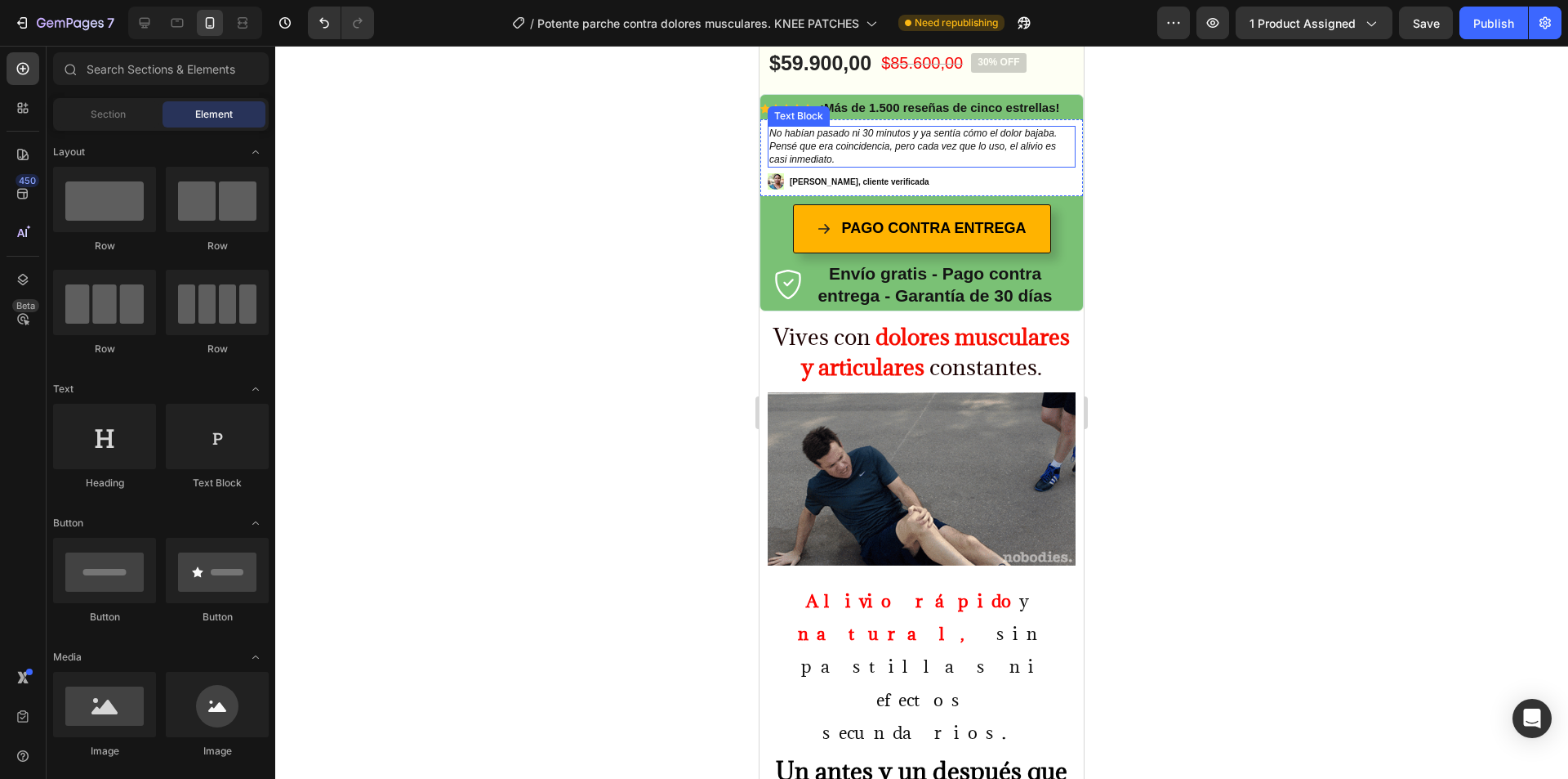
scroll to position [491, 0]
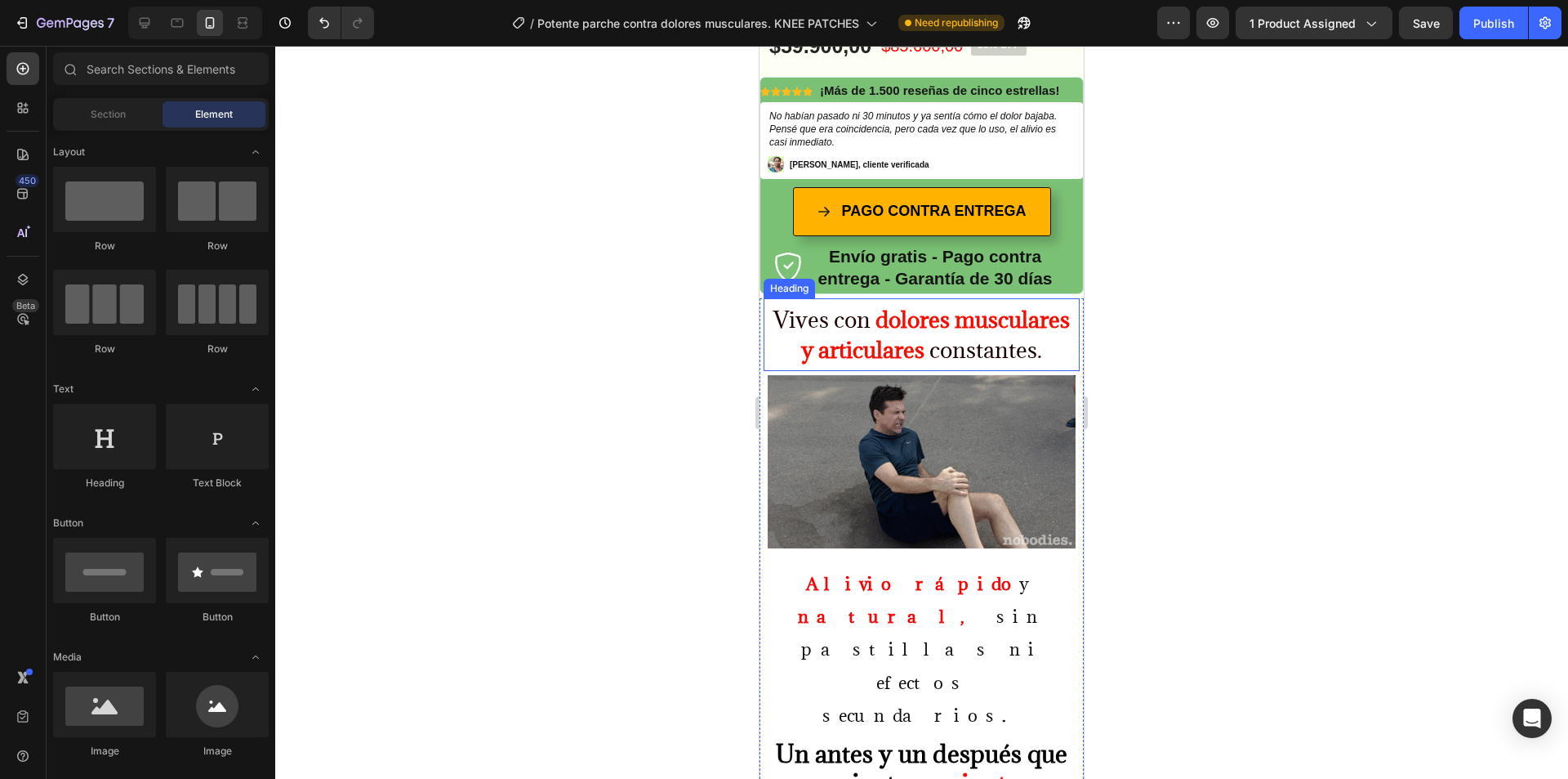
click at [974, 367] on h2 "Vives con dolores musculares y articulares constantes." at bounding box center [922, 335] width 308 height 65
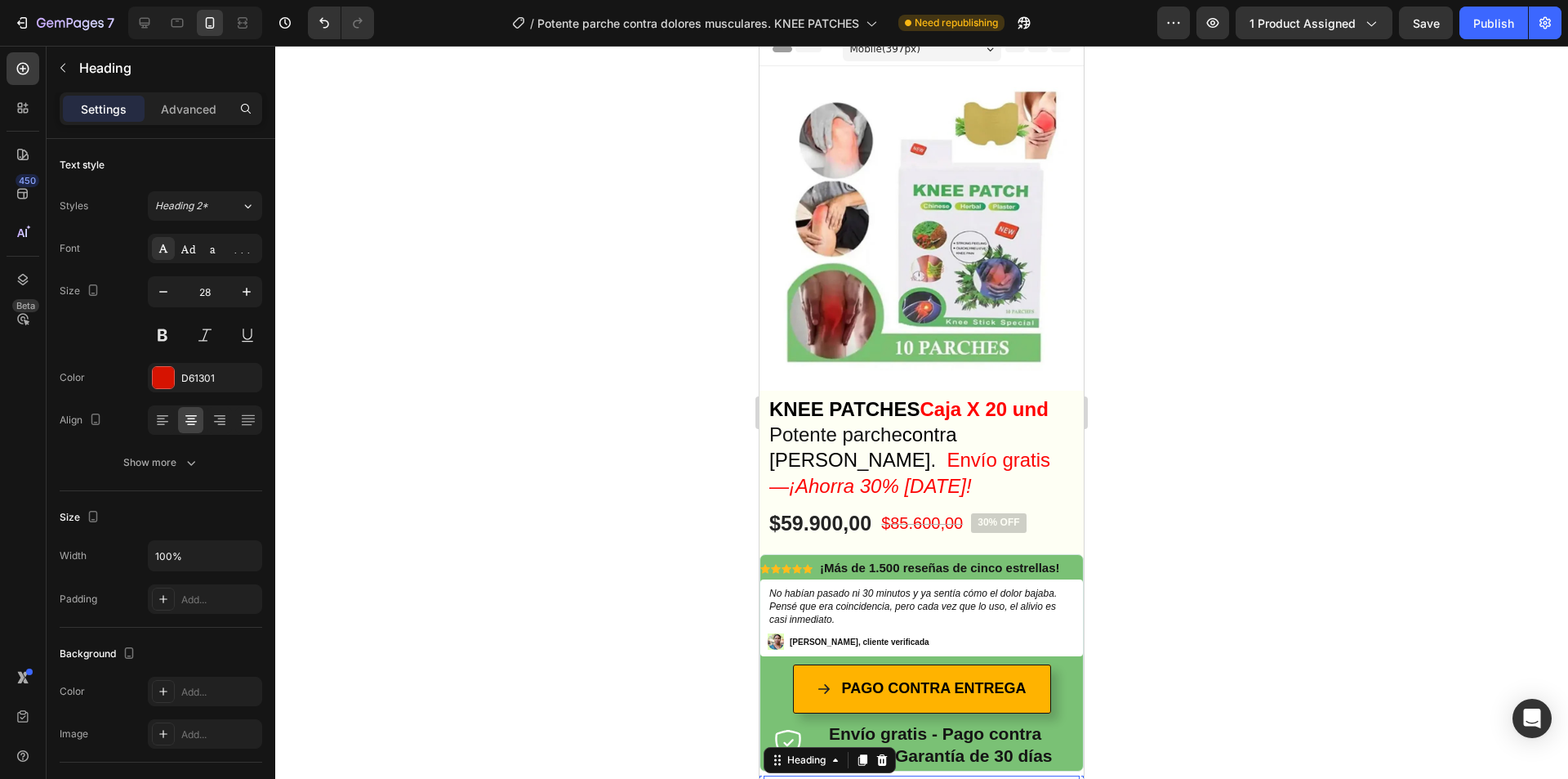
scroll to position [0, 0]
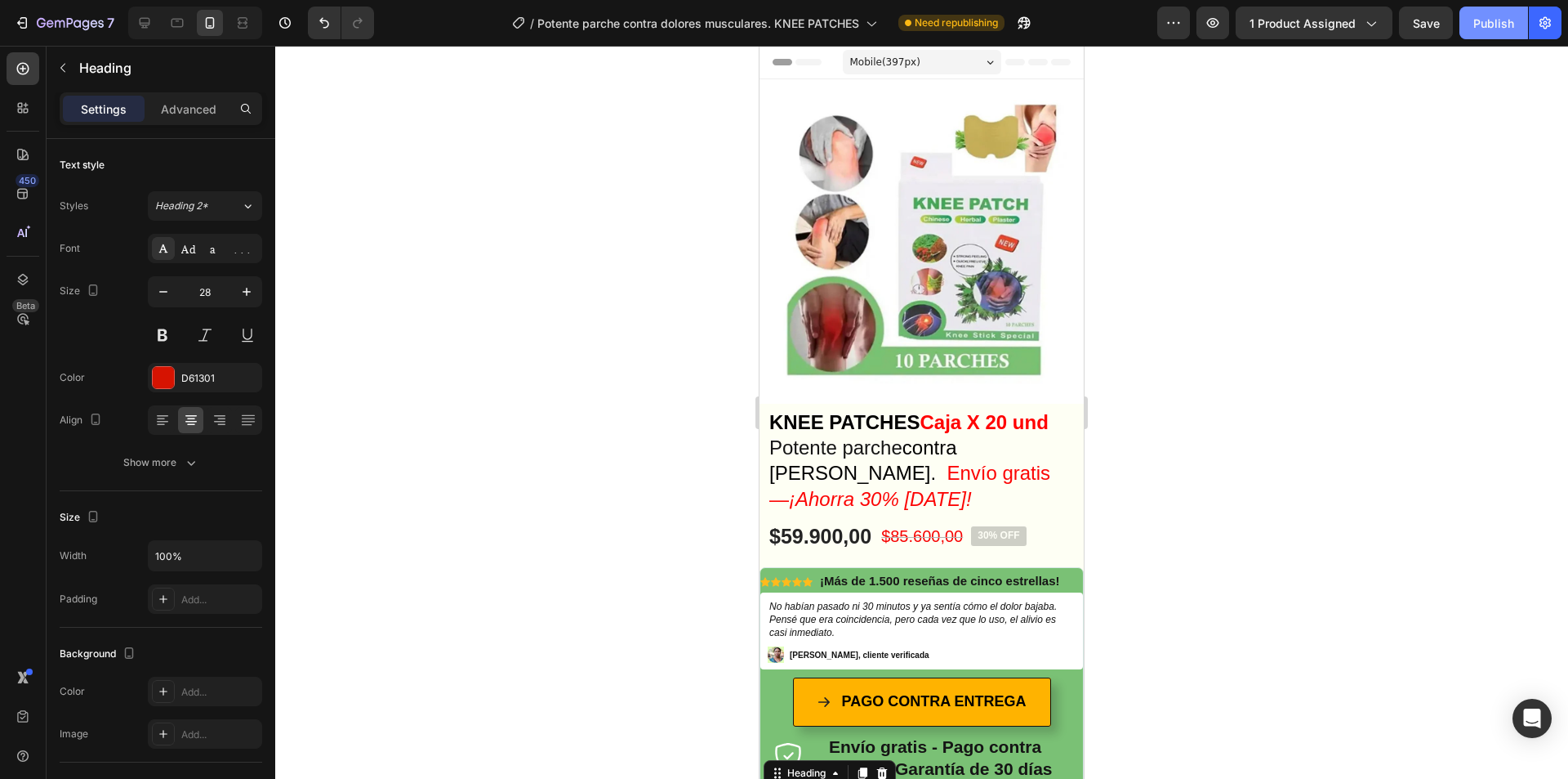
click at [1515, 17] on button "Publish" at bounding box center [1493, 23] width 69 height 32
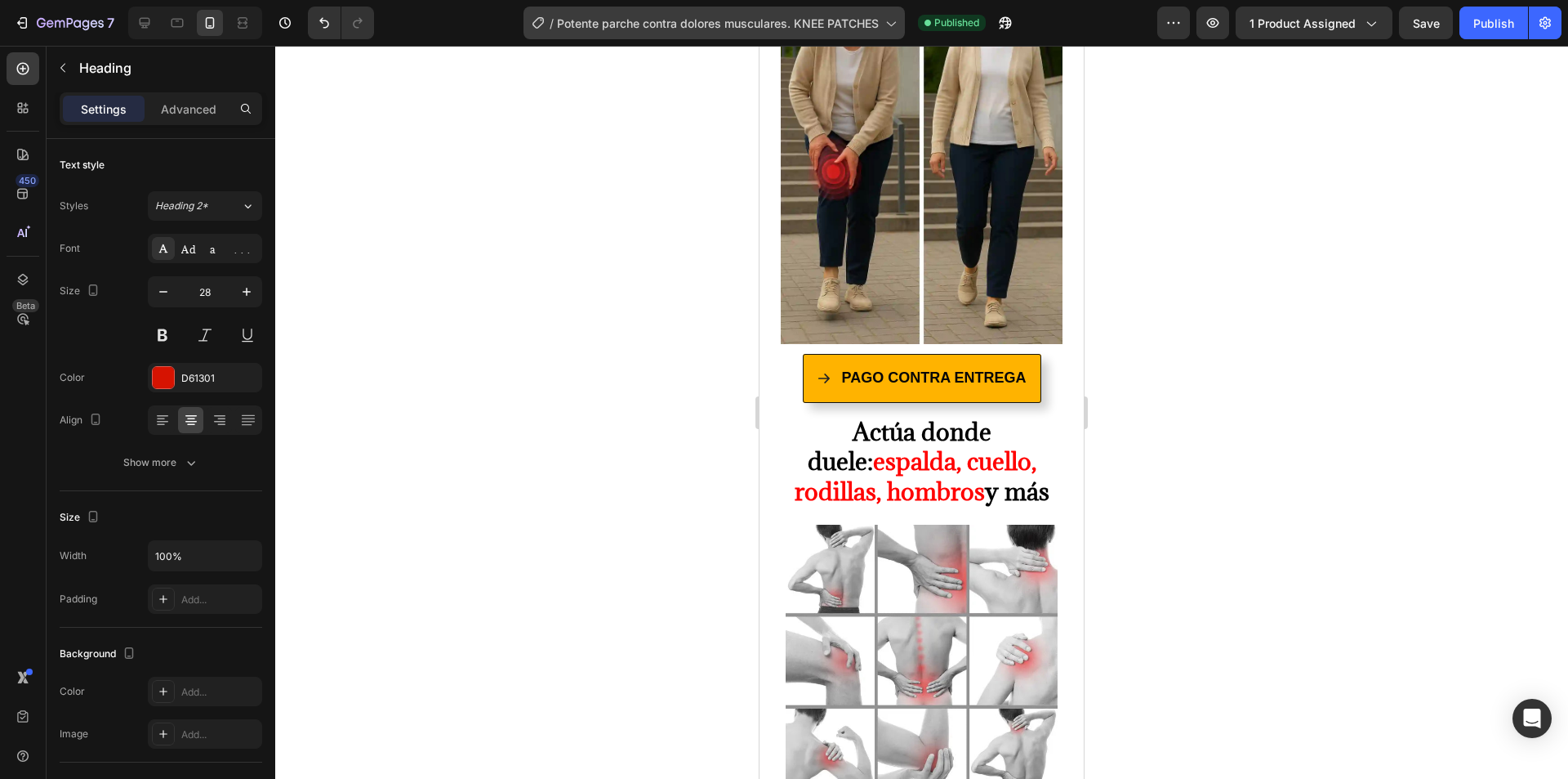
scroll to position [1389, 0]
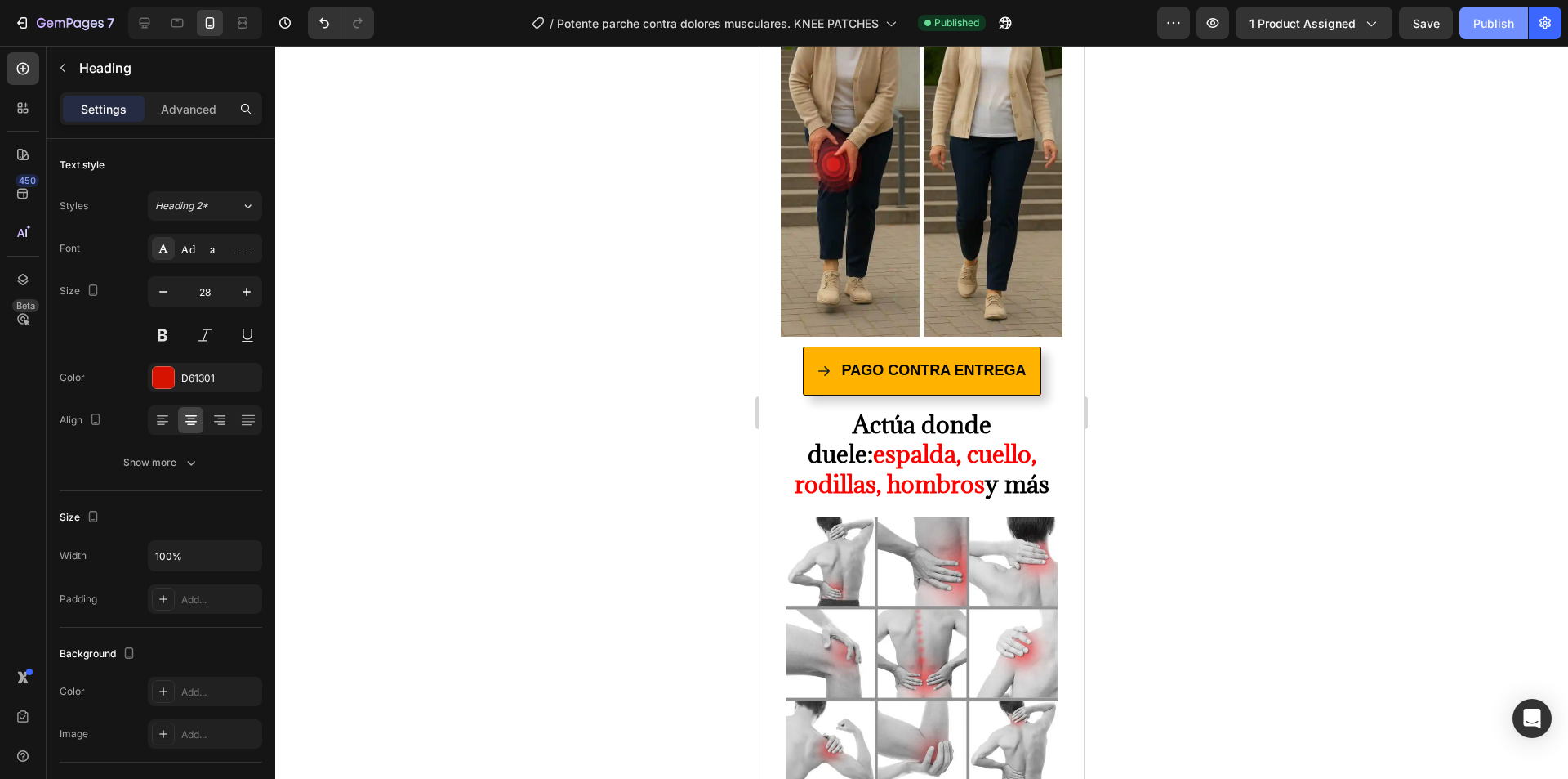
click at [1493, 26] on div "Publish" at bounding box center [1494, 23] width 41 height 17
